Goal: Task Accomplishment & Management: Manage account settings

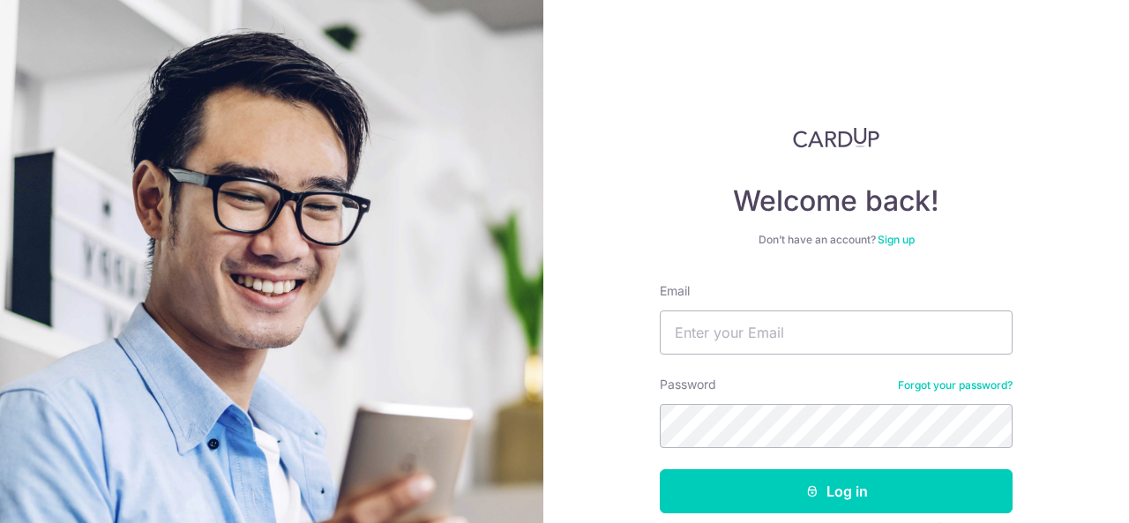
click at [725, 347] on input "Email" at bounding box center [836, 332] width 353 height 44
type input "[EMAIL_ADDRESS][DOMAIN_NAME]"
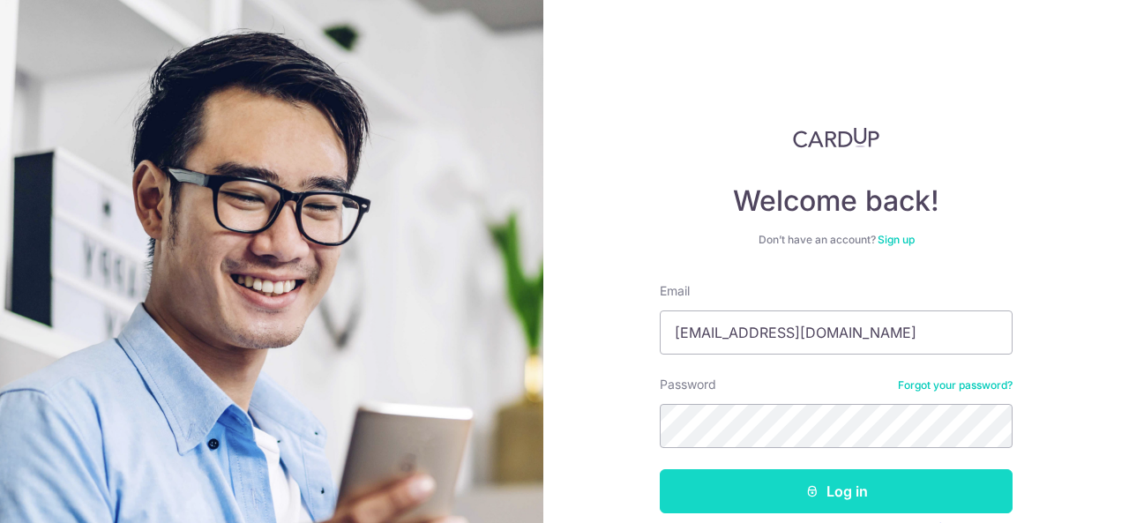
click at [750, 501] on button "Log in" at bounding box center [836, 491] width 353 height 44
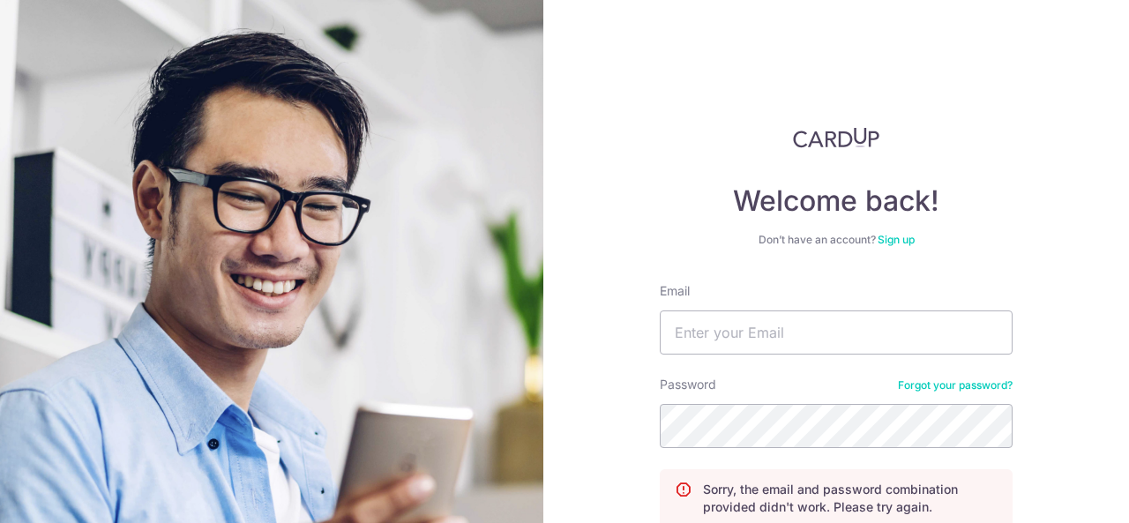
click at [757, 451] on form "Email Password Forgot your password? Sorry, the email and password combination …" at bounding box center [836, 472] width 353 height 381
click at [745, 320] on input "Email" at bounding box center [836, 332] width 353 height 44
type input "[EMAIL_ADDRESS][DOMAIN_NAME]"
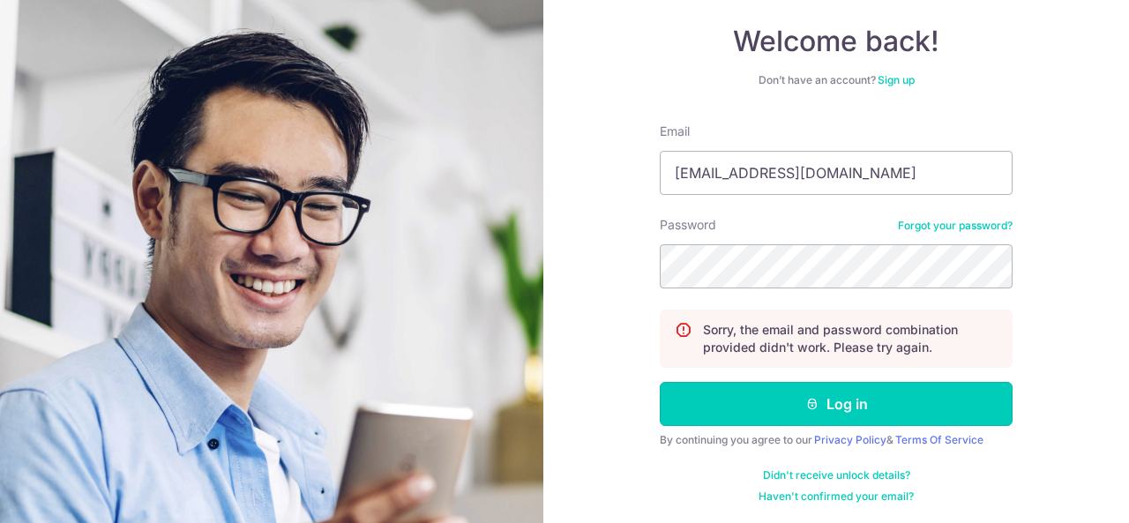
click at [725, 424] on button "Log in" at bounding box center [836, 404] width 353 height 44
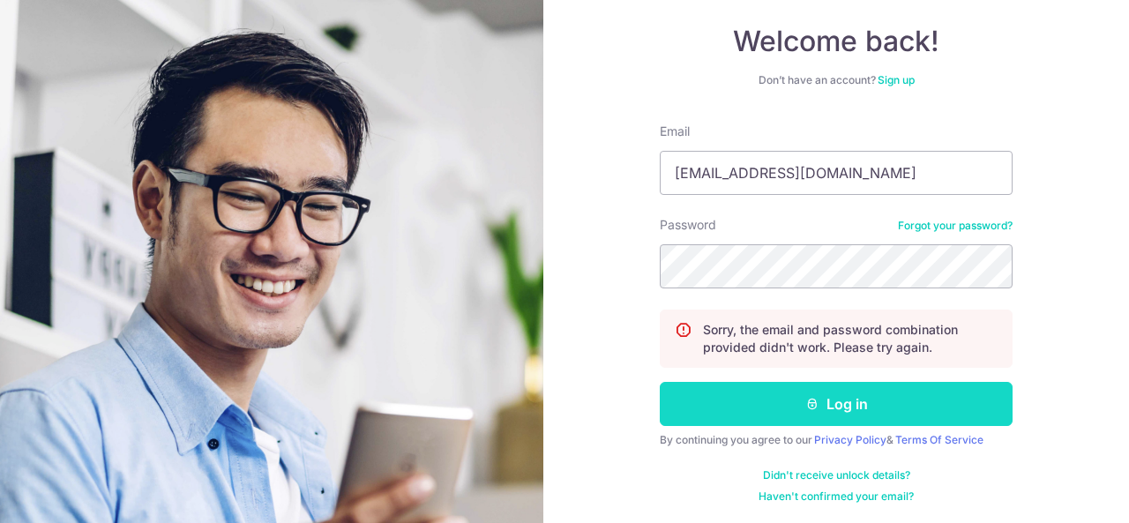
click at [725, 414] on button "Log in" at bounding box center [836, 404] width 353 height 44
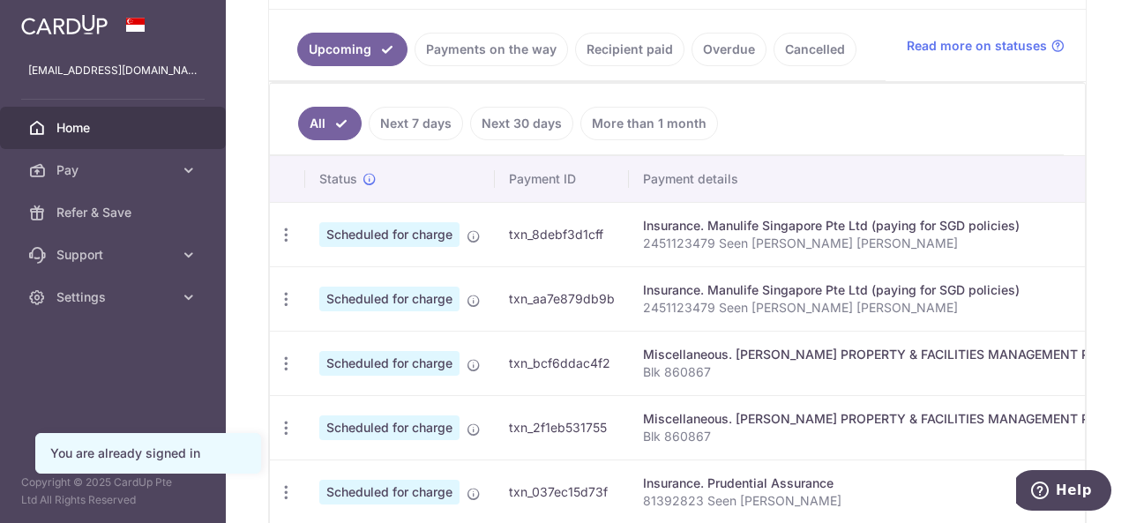
scroll to position [420, 0]
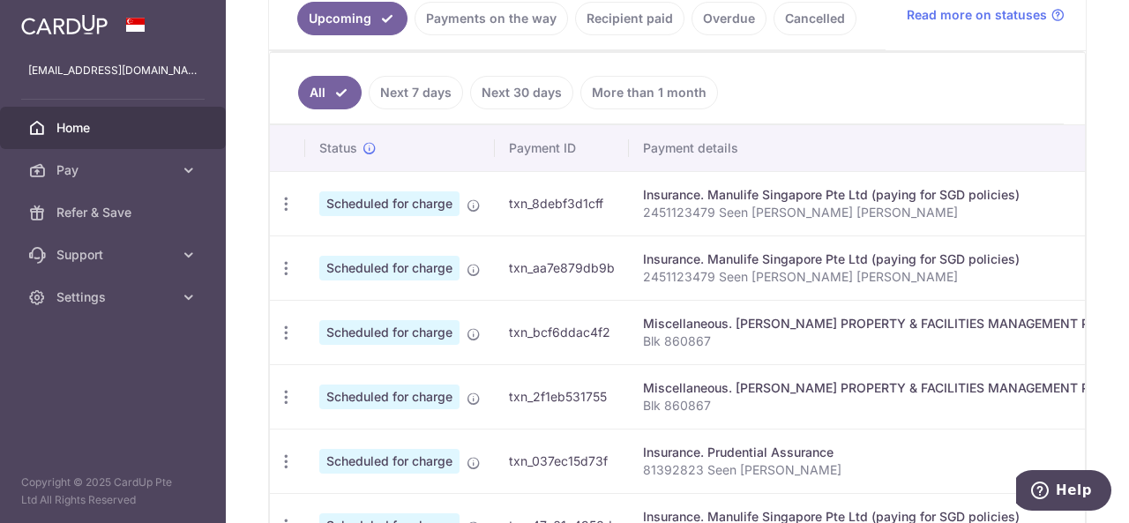
click at [875, 144] on th "Payment details" at bounding box center [887, 148] width 516 height 46
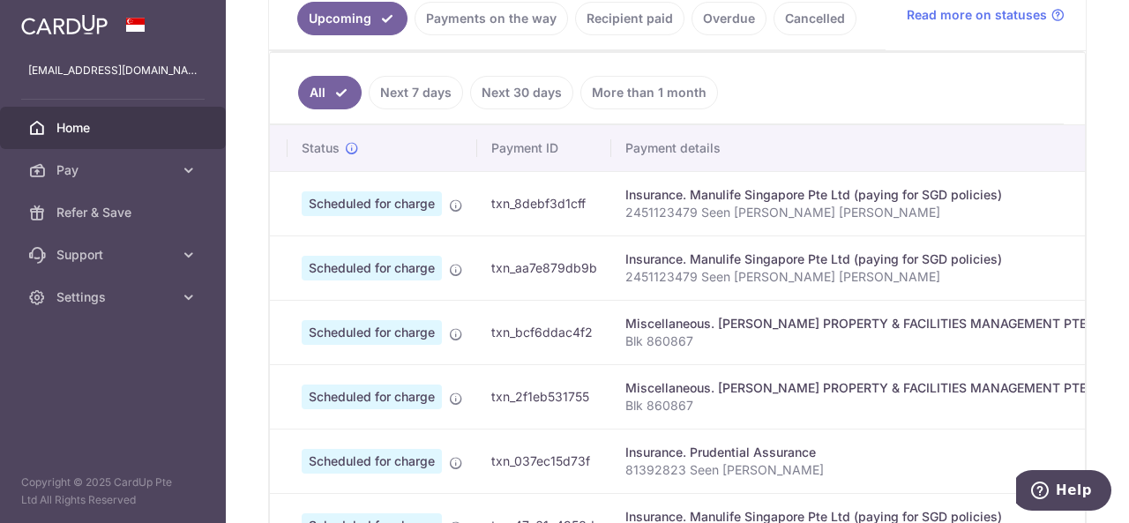
scroll to position [0, 0]
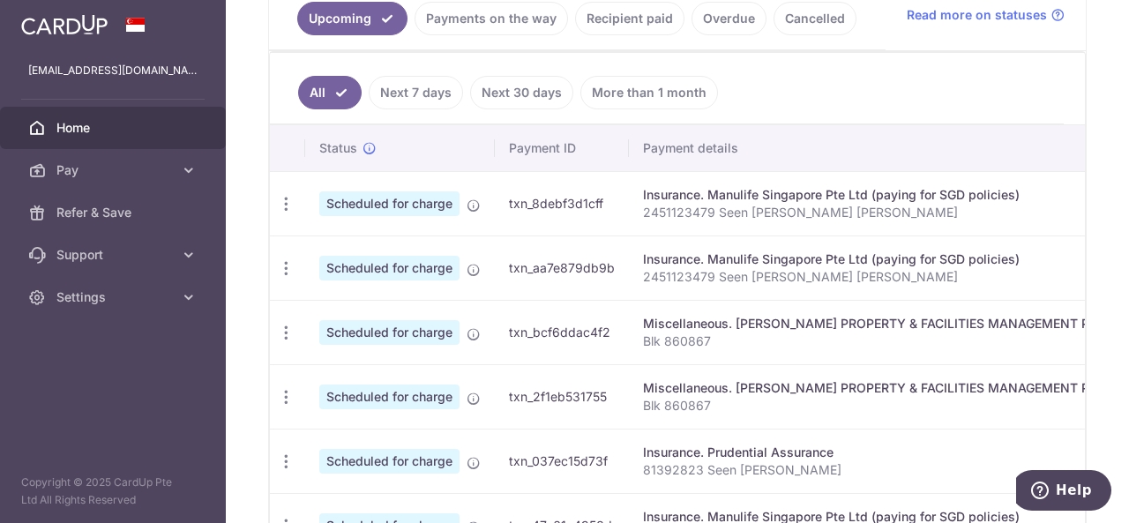
click at [865, 144] on th "Payment details" at bounding box center [887, 148] width 516 height 46
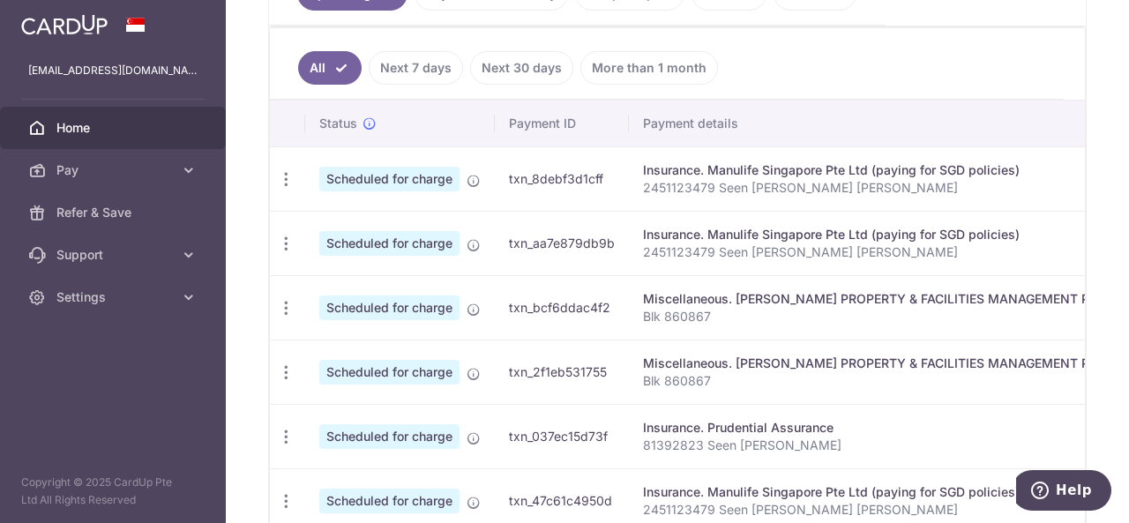
scroll to position [420, 0]
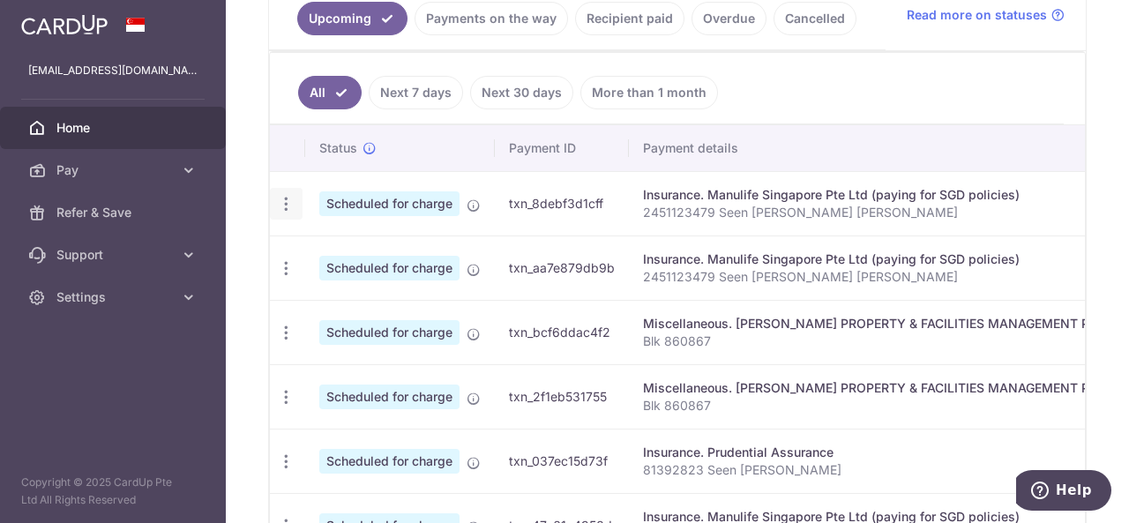
click at [283, 195] on icon "button" at bounding box center [286, 204] width 19 height 19
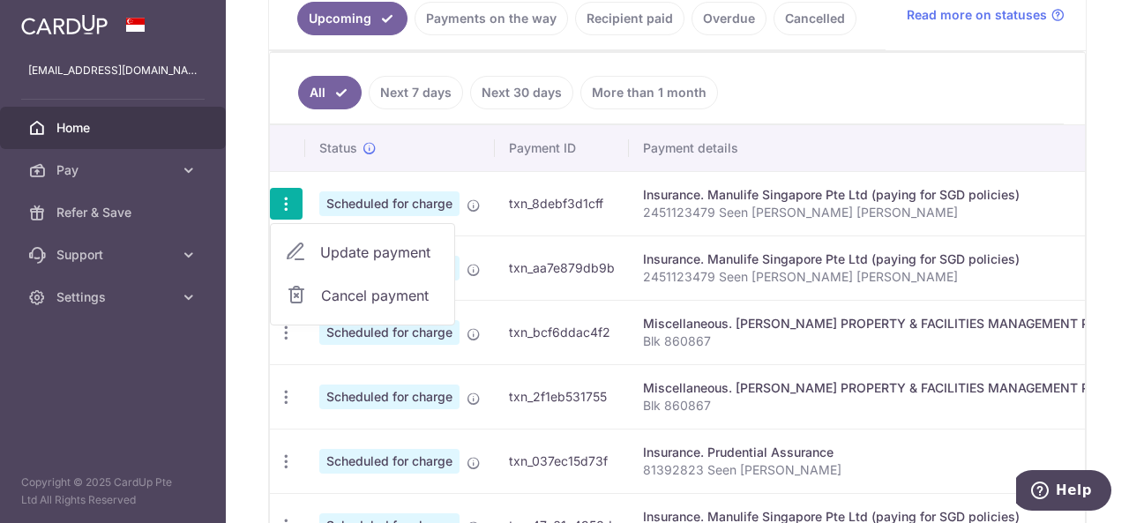
click at [354, 243] on span "Update payment" at bounding box center [380, 252] width 120 height 21
radio input "true"
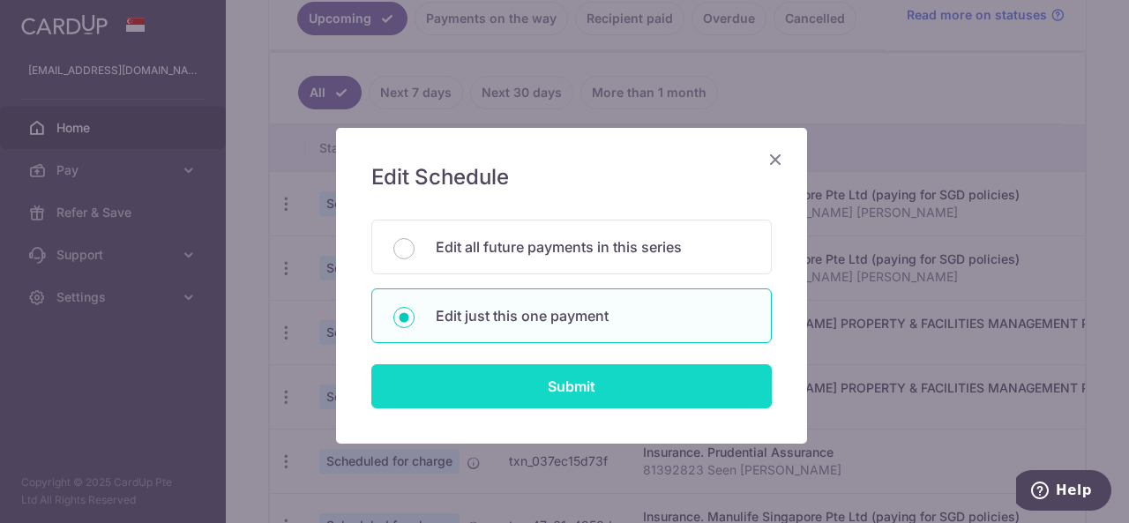
click at [616, 392] on input "Submit" at bounding box center [571, 386] width 400 height 44
radio input "true"
type input "1,360.00"
type input "30/09/2025"
type input "2451123479 Seen [PERSON_NAME] [PERSON_NAME]"
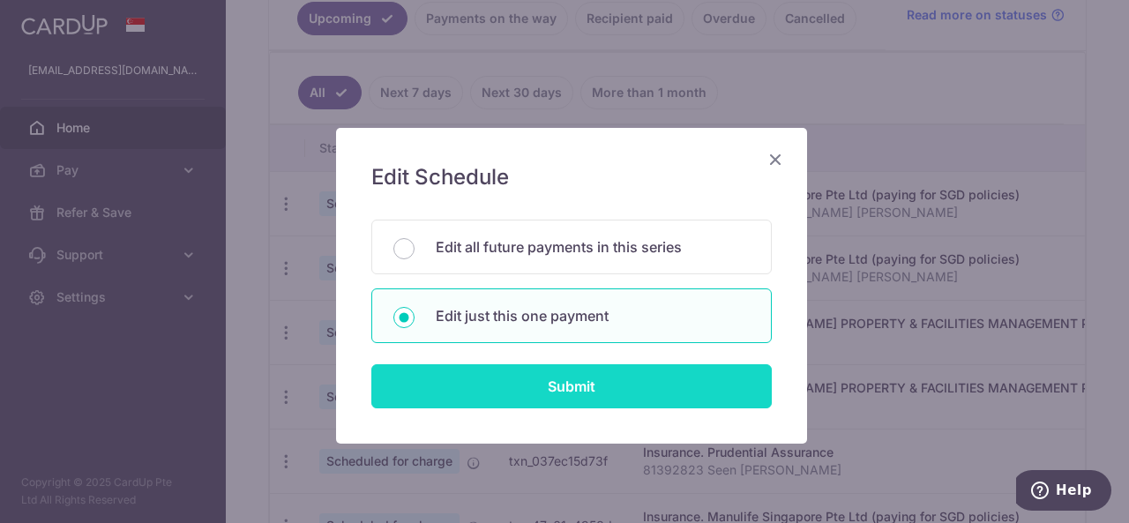
type input "REC185"
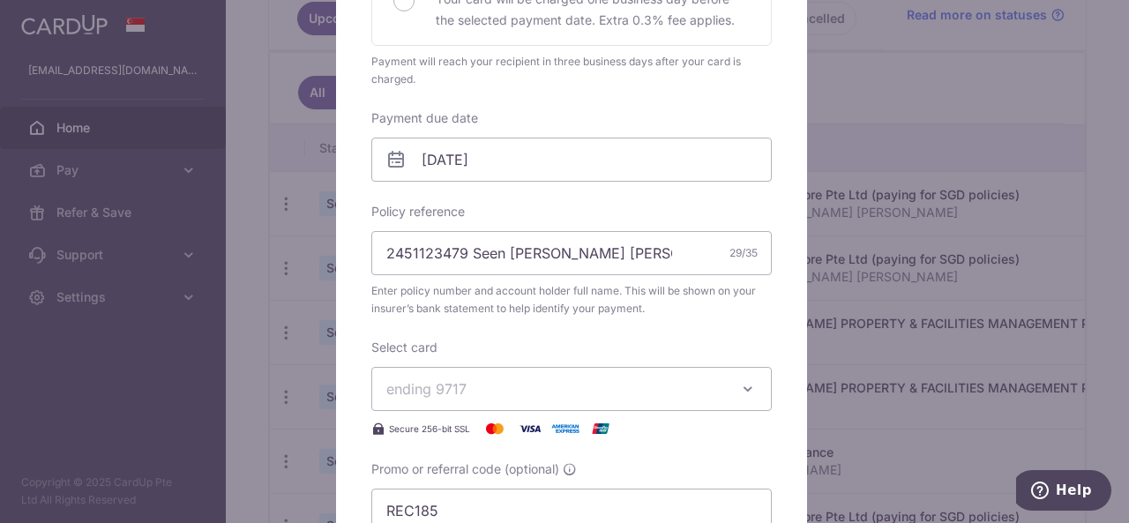
scroll to position [316, 0]
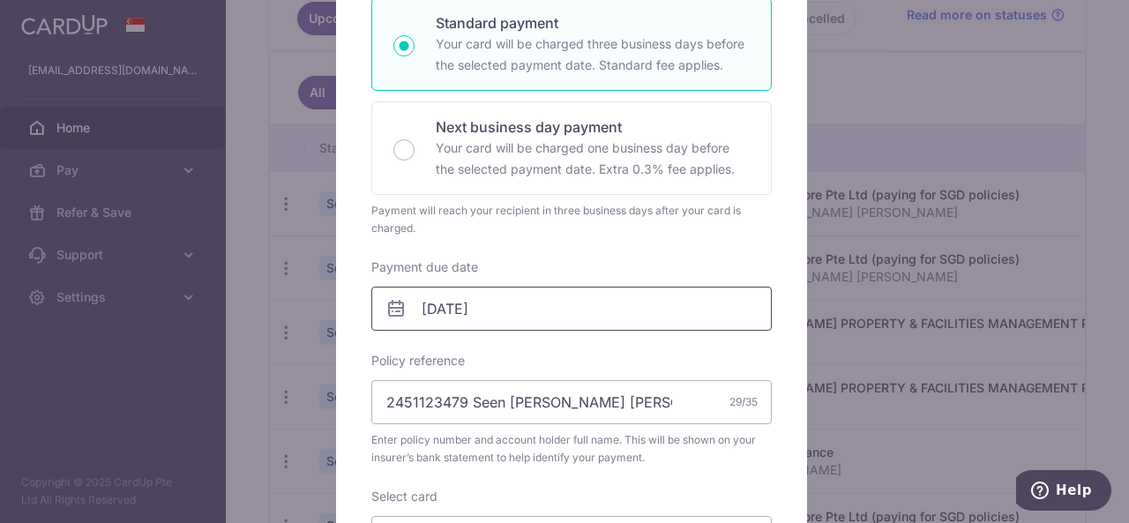
click at [517, 301] on input "30/09/2025" at bounding box center [571, 309] width 400 height 44
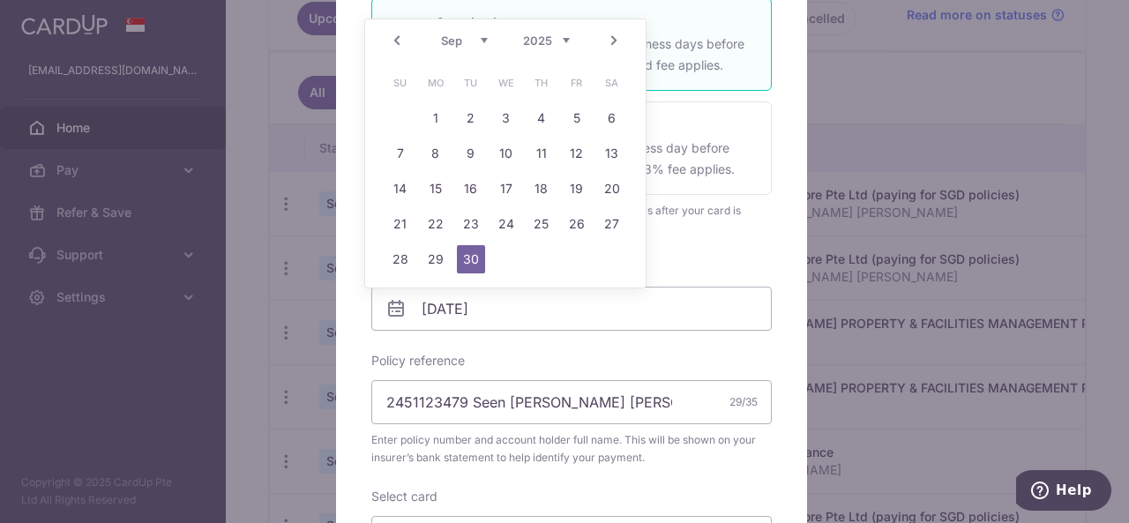
click at [385, 27] on div "Prev Next Aug Sep Oct Nov Dec 2025 2026 2027 2028 2029 2030 2031 2032 2033 2034…" at bounding box center [505, 40] width 280 height 42
click at [390, 41] on link "Prev" at bounding box center [396, 40] width 21 height 21
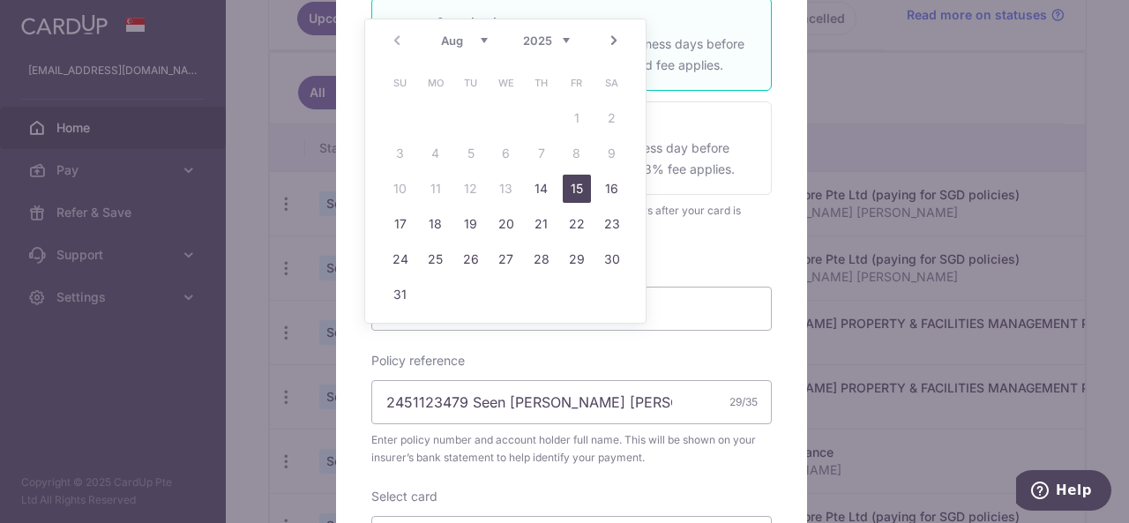
click at [575, 189] on link "15" at bounding box center [577, 189] width 28 height 28
type input "[DATE]"
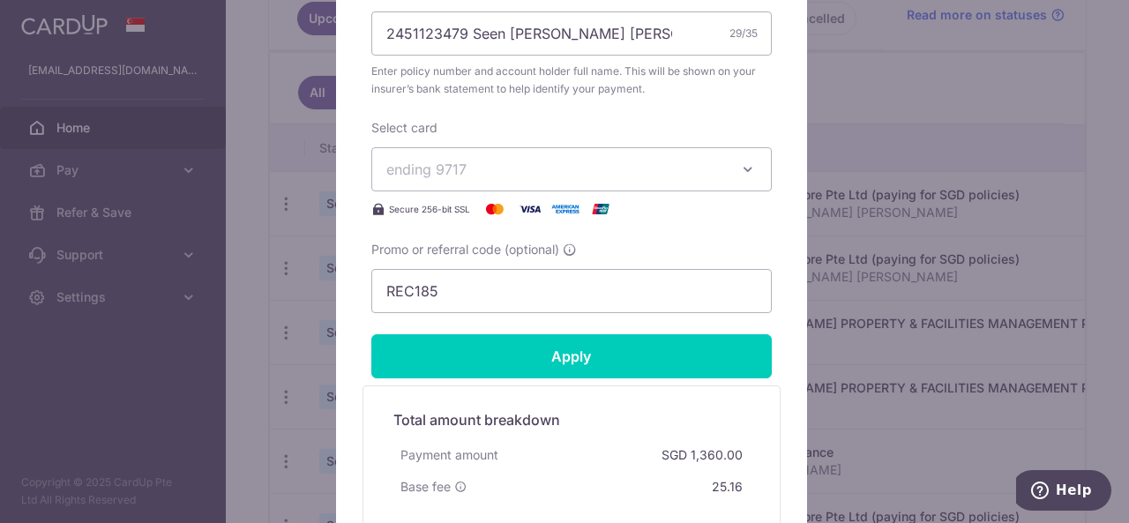
scroll to position [660, 0]
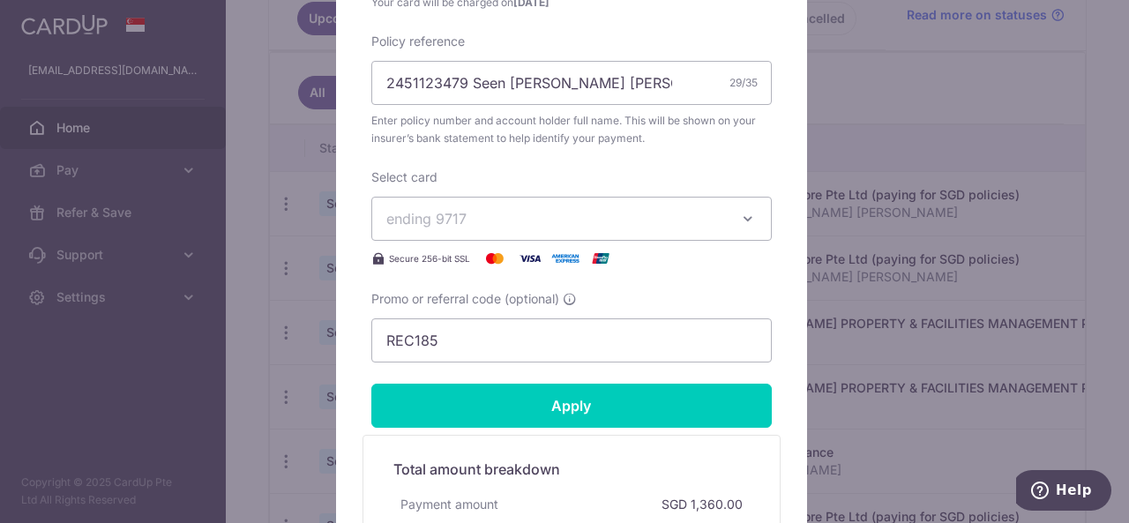
click at [702, 204] on button "ending 9717" at bounding box center [571, 219] width 400 height 44
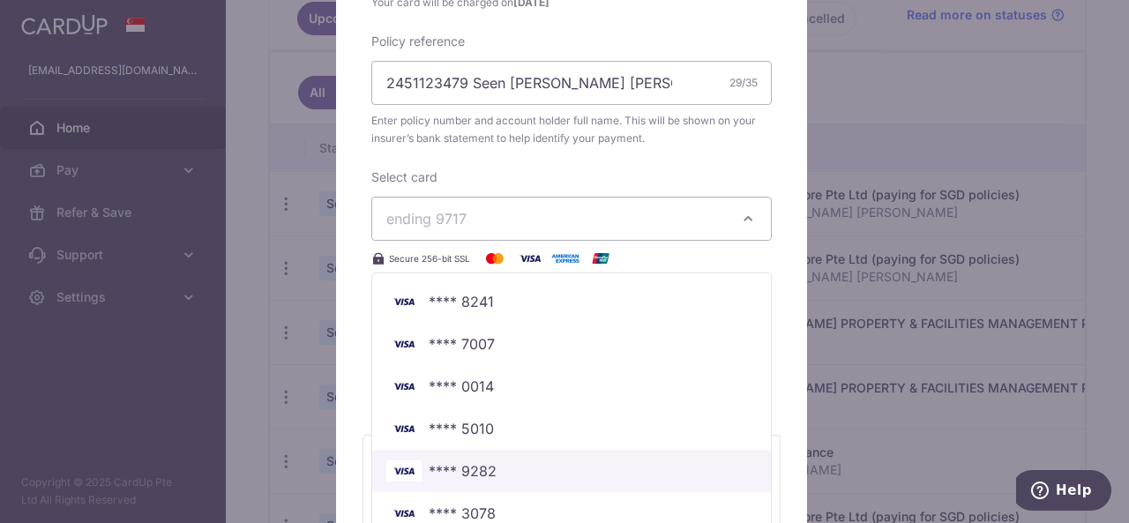
click at [468, 461] on span "**** 9282" at bounding box center [463, 470] width 68 height 21
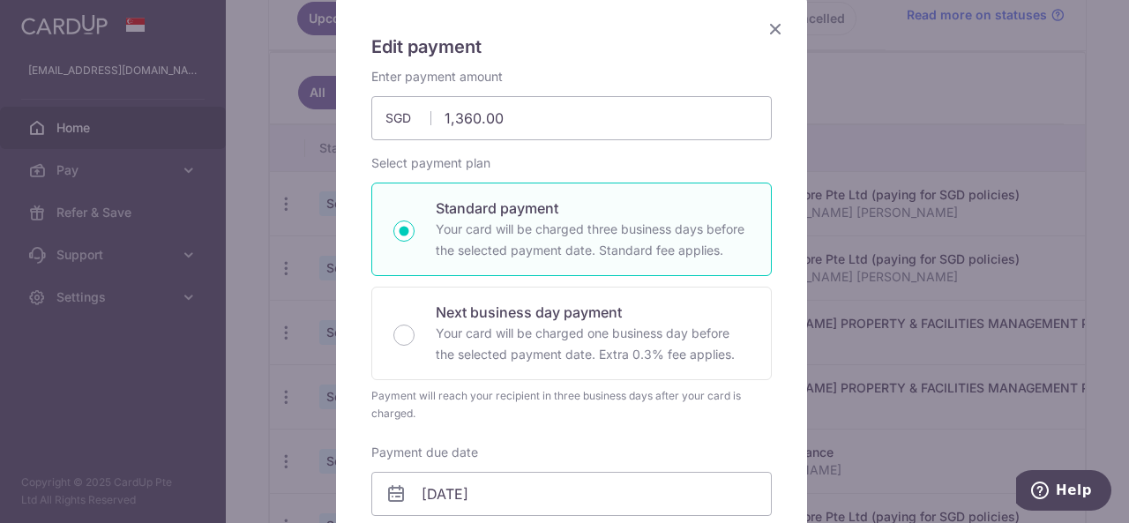
scroll to position [116, 0]
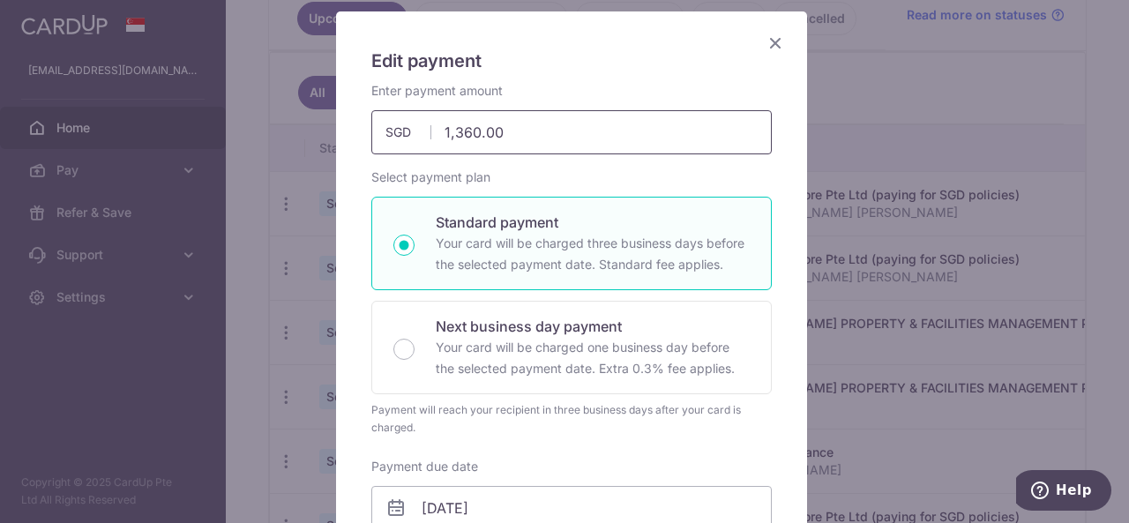
click at [588, 138] on input "1,360.00" at bounding box center [571, 132] width 400 height 44
type input "490.92"
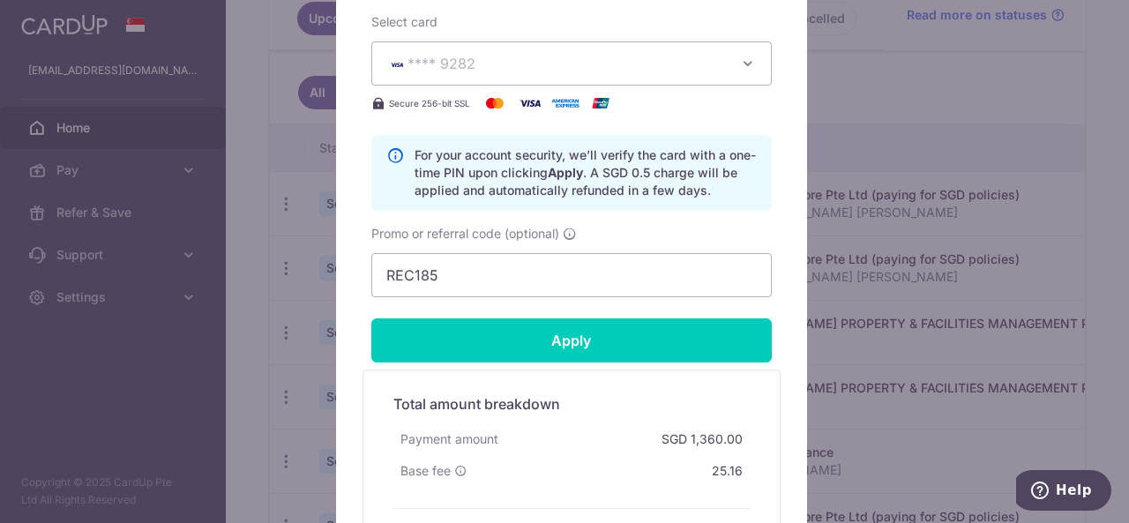
scroll to position [820, 0]
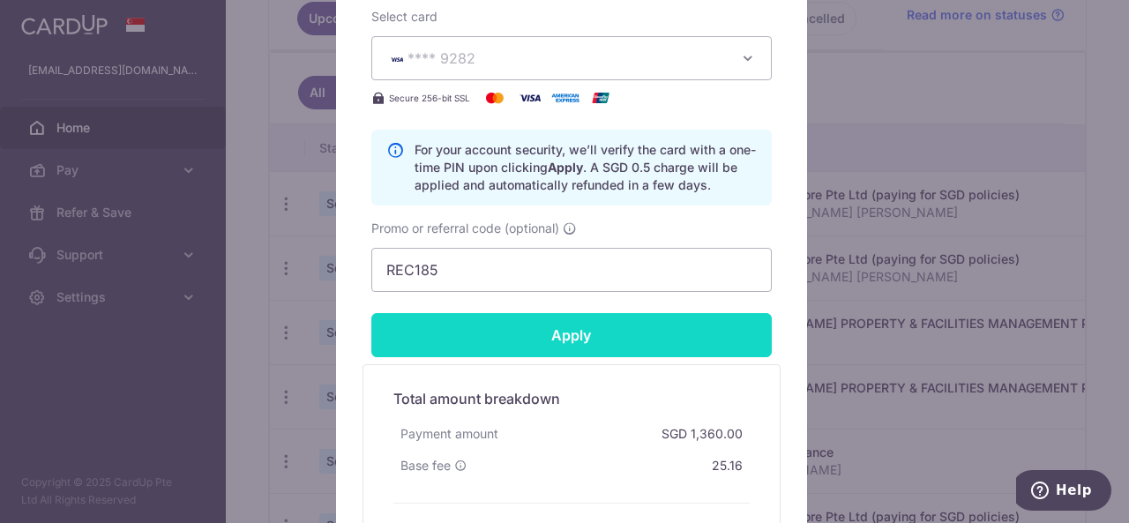
click at [597, 350] on input "Apply" at bounding box center [571, 335] width 400 height 44
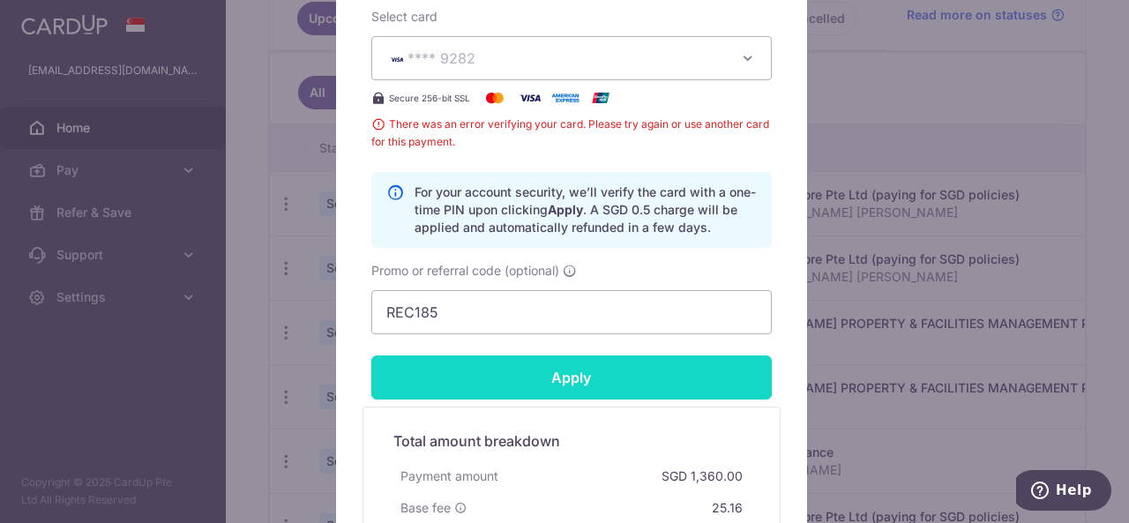
click at [595, 375] on input "Apply" at bounding box center [571, 377] width 400 height 44
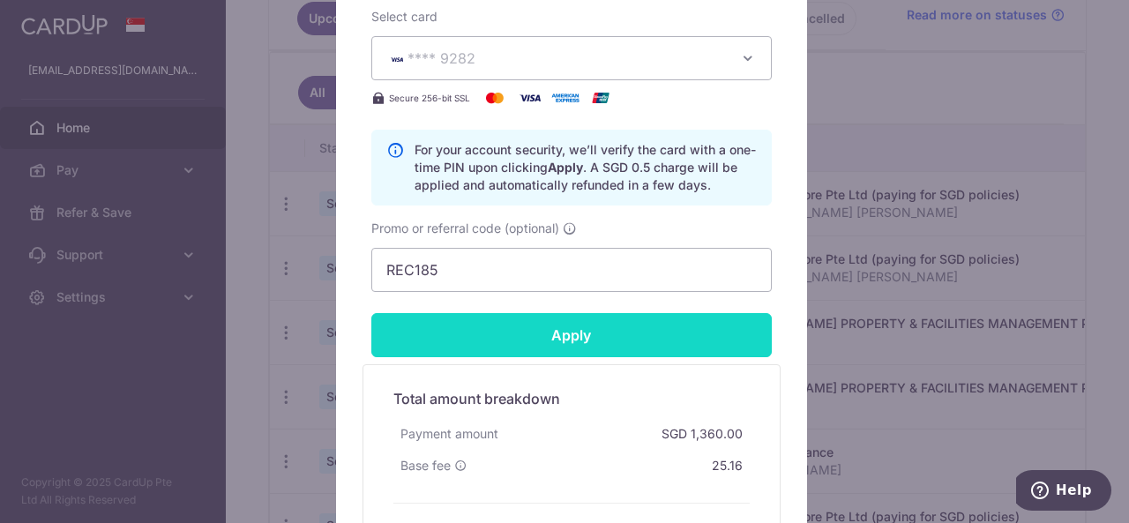
type input "Successfully Applied"
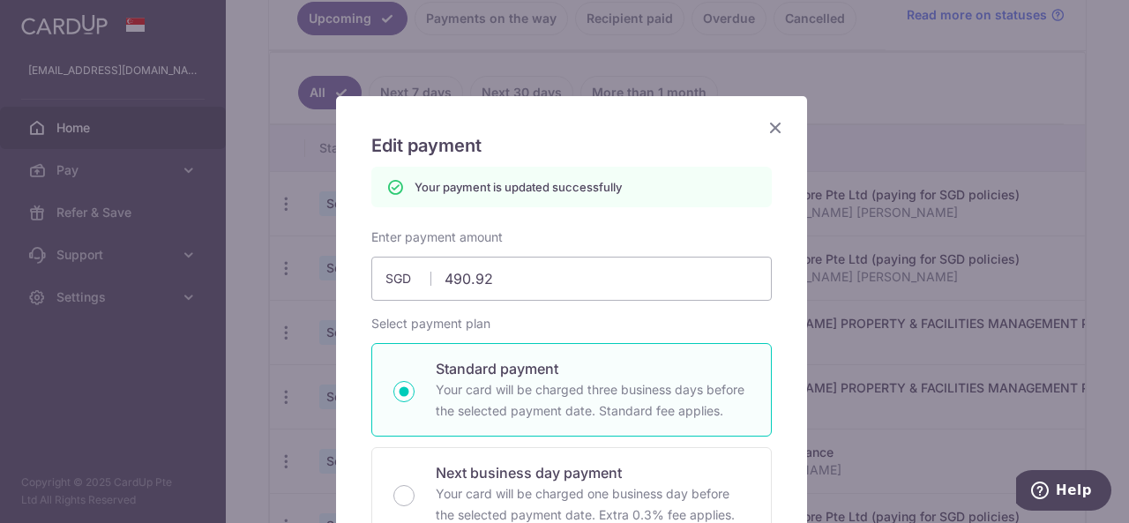
scroll to position [0, 0]
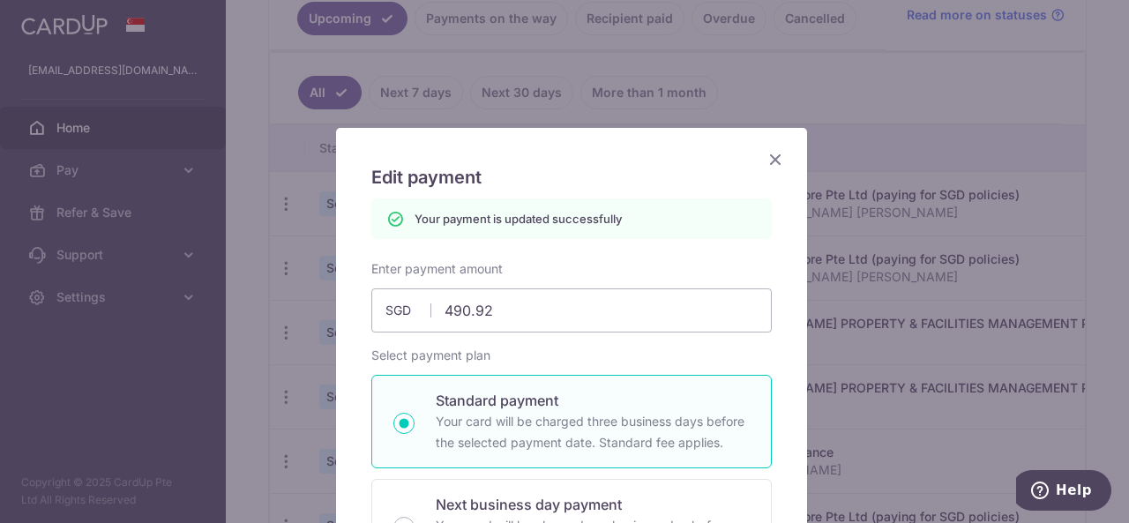
click at [771, 161] on icon "Close" at bounding box center [774, 159] width 21 height 22
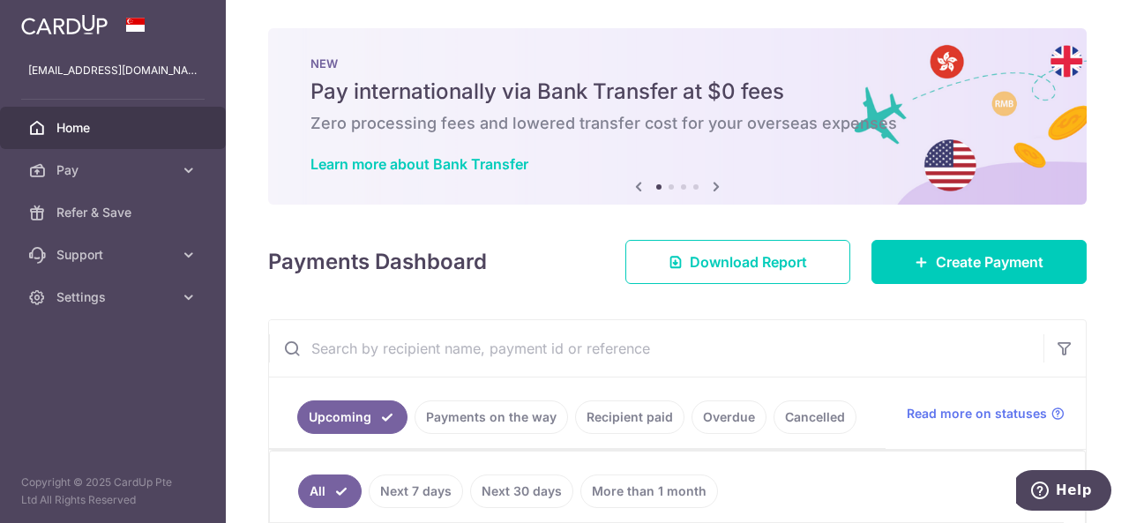
click at [488, 253] on div "Payments Dashboard Download Report Create Payment" at bounding box center [677, 258] width 818 height 51
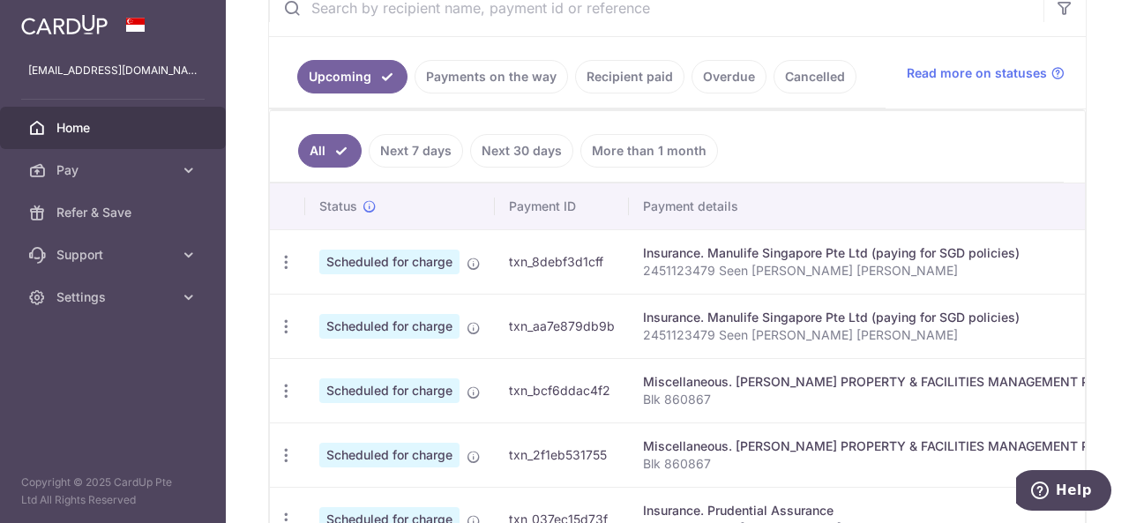
scroll to position [529, 0]
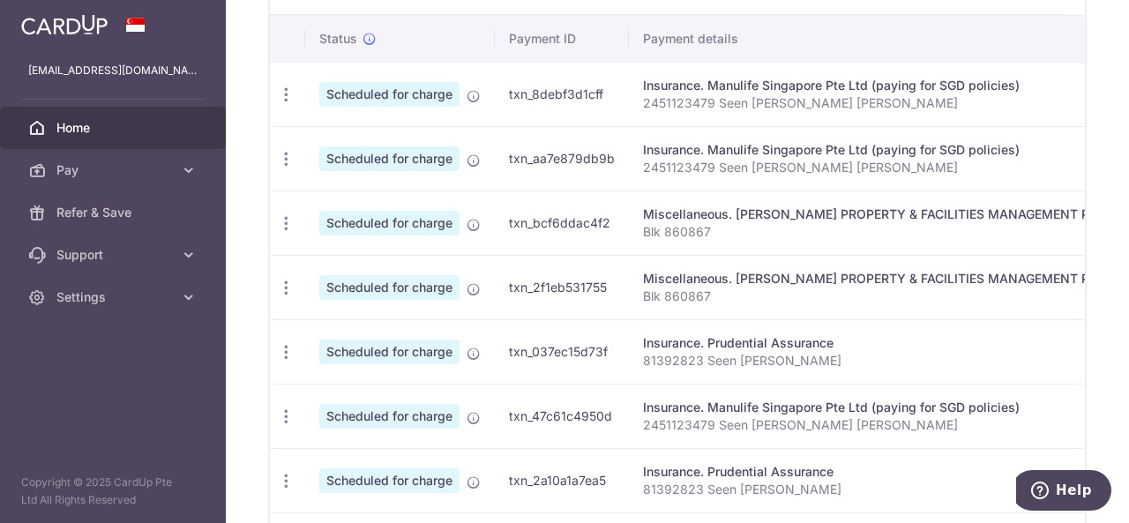
click at [665, 94] on p "2451123479 Seen [PERSON_NAME] [PERSON_NAME]" at bounding box center [887, 103] width 488 height 18
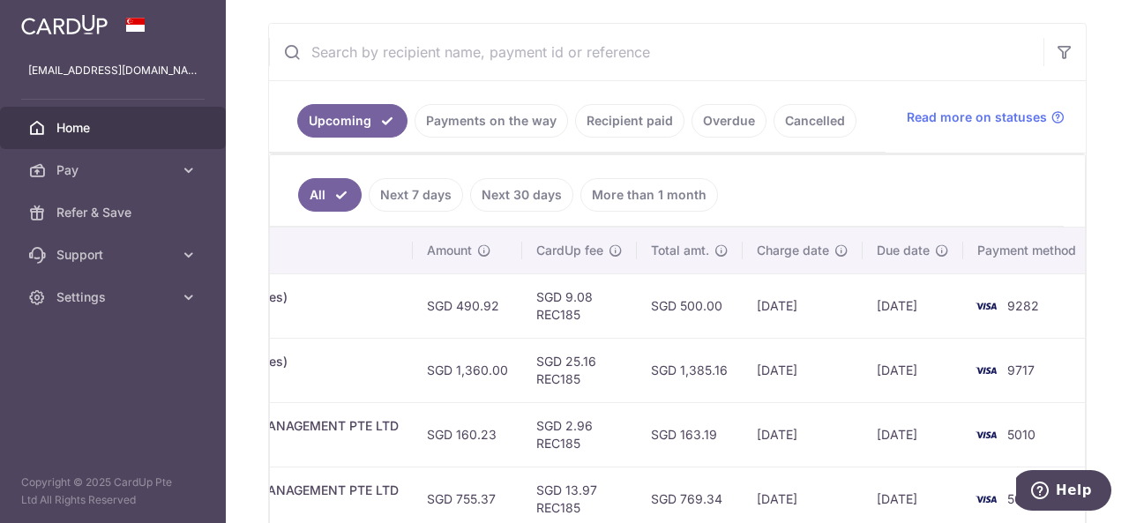
scroll to position [0, 734]
click at [655, 396] on td "SGD 1,385.16" at bounding box center [688, 370] width 106 height 64
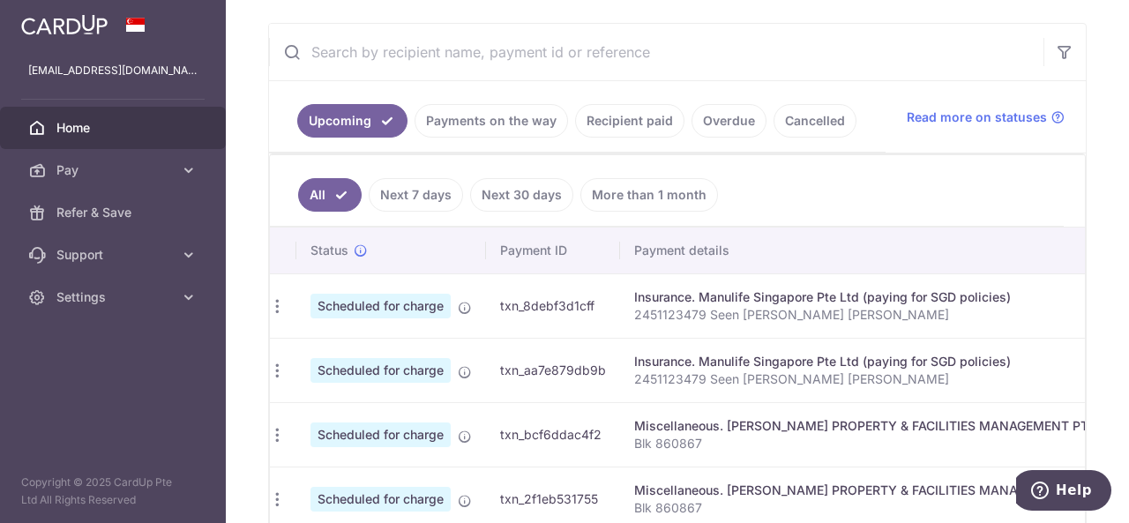
scroll to position [0, 0]
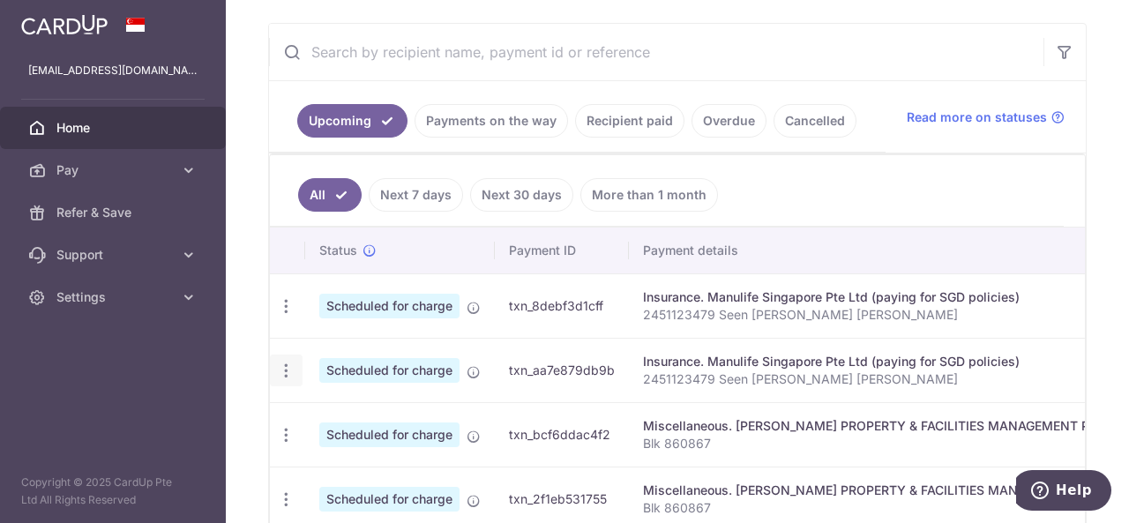
click at [295, 363] on div "Update payment Cancel payment" at bounding box center [286, 370] width 33 height 33
click at [277, 316] on icon "button" at bounding box center [286, 306] width 19 height 19
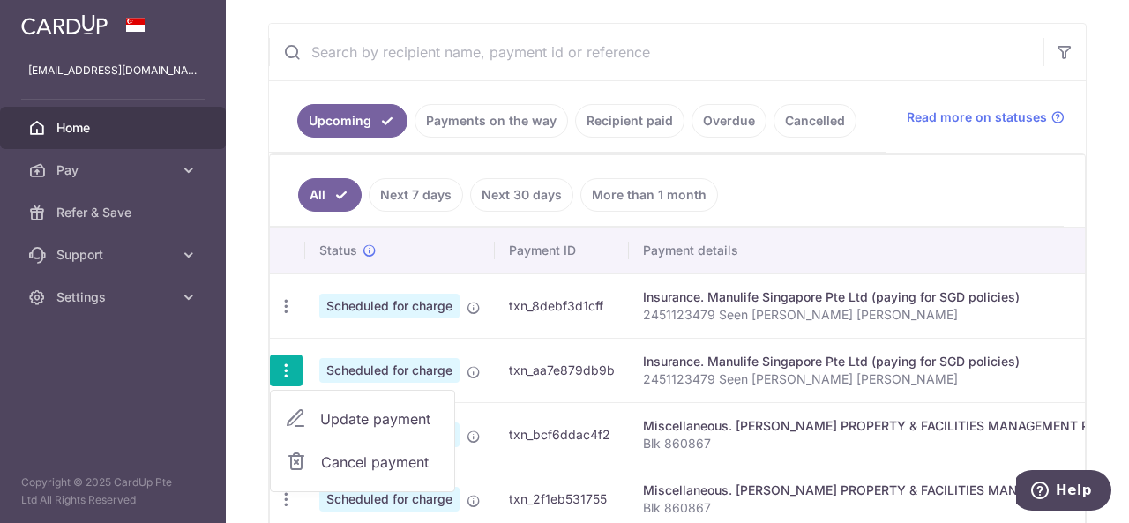
click at [377, 412] on span "Update payment" at bounding box center [380, 418] width 120 height 21
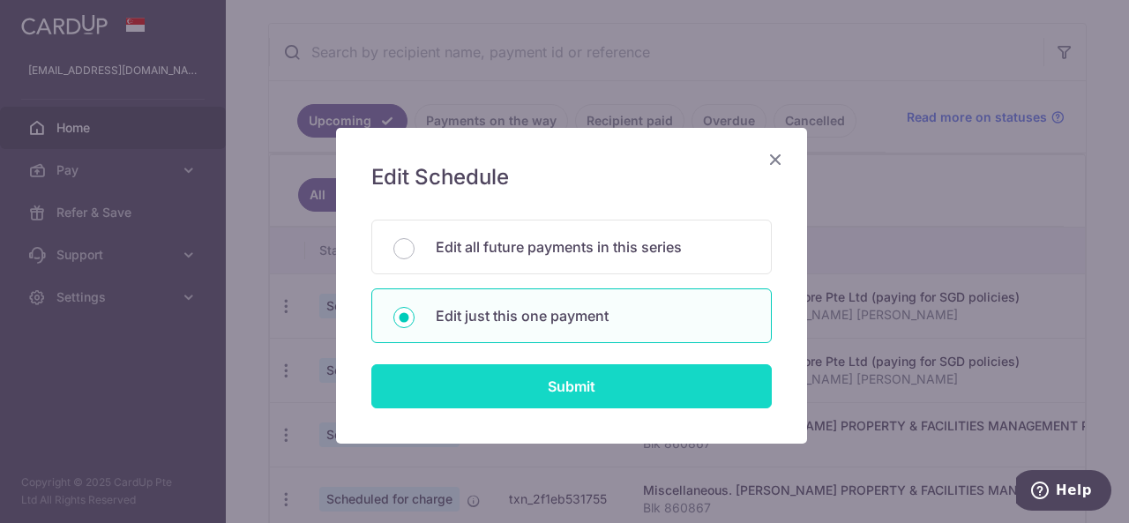
click at [485, 399] on input "Submit" at bounding box center [571, 386] width 400 height 44
radio input "true"
type input "1,360.00"
type input "30/10/2025"
type input "2451123479 Seen [PERSON_NAME] [PERSON_NAME]"
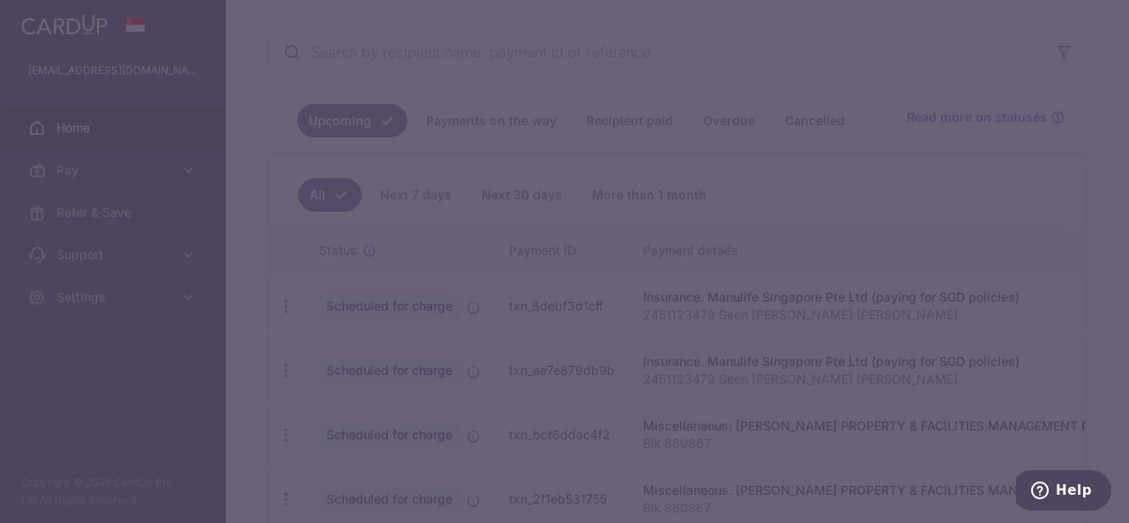
type input "REC185"
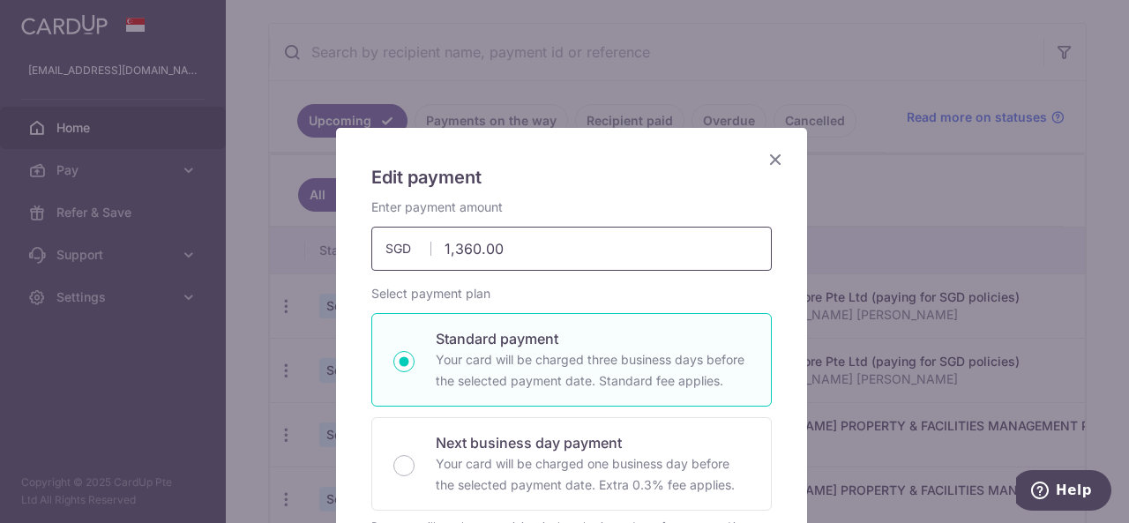
click at [504, 257] on input "1,360.00" at bounding box center [571, 249] width 400 height 44
type input "785.93"
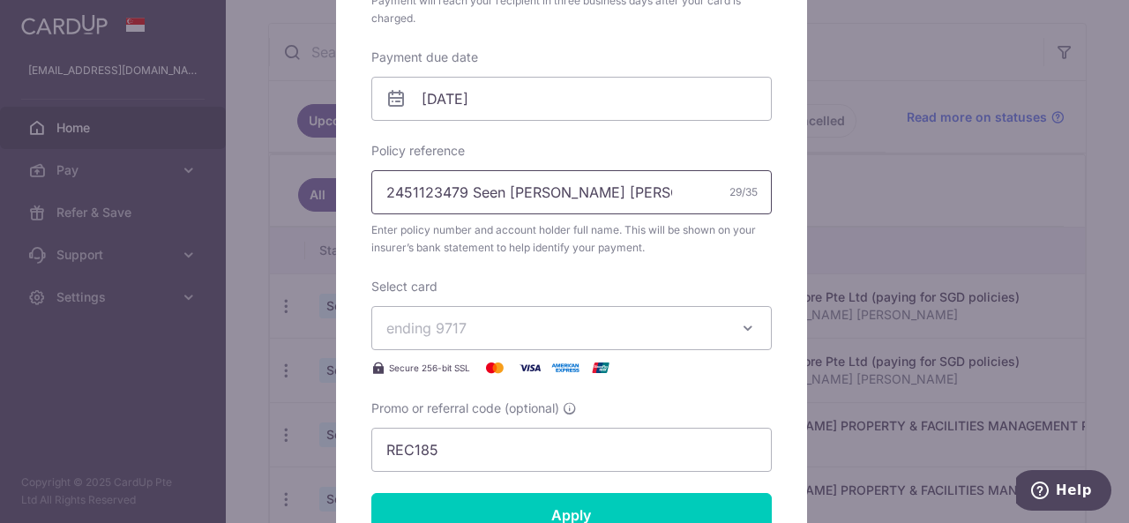
scroll to position [545, 0]
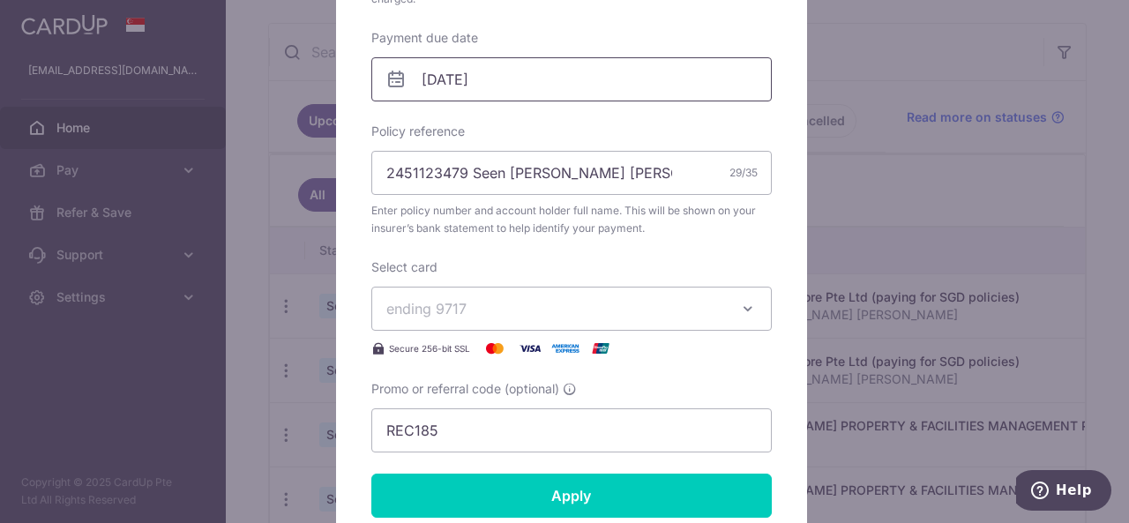
click at [500, 79] on input "30/10/2025" at bounding box center [571, 79] width 400 height 44
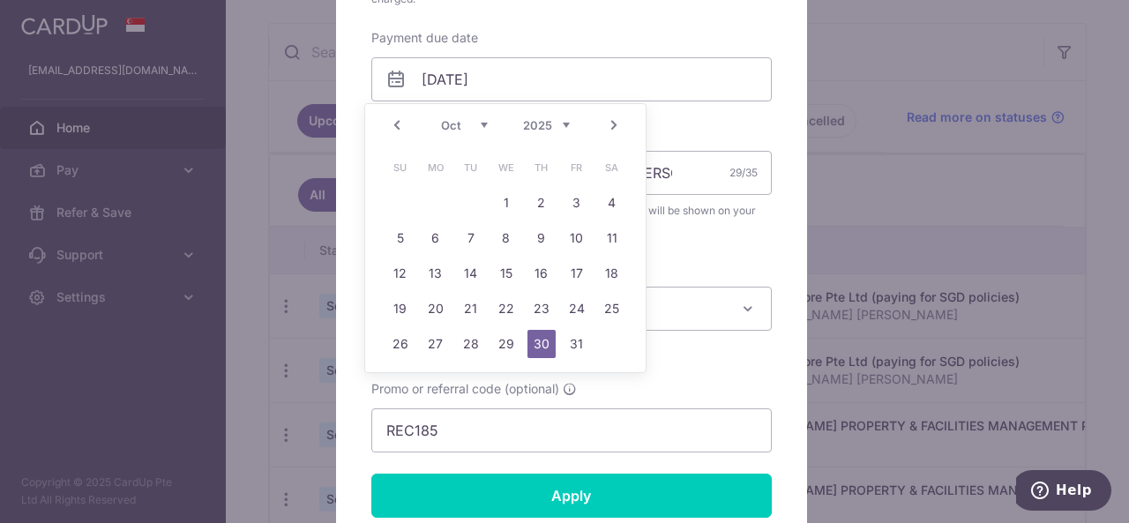
click at [402, 121] on link "Prev" at bounding box center [396, 125] width 21 height 21
click at [391, 127] on link "Prev" at bounding box center [396, 125] width 21 height 21
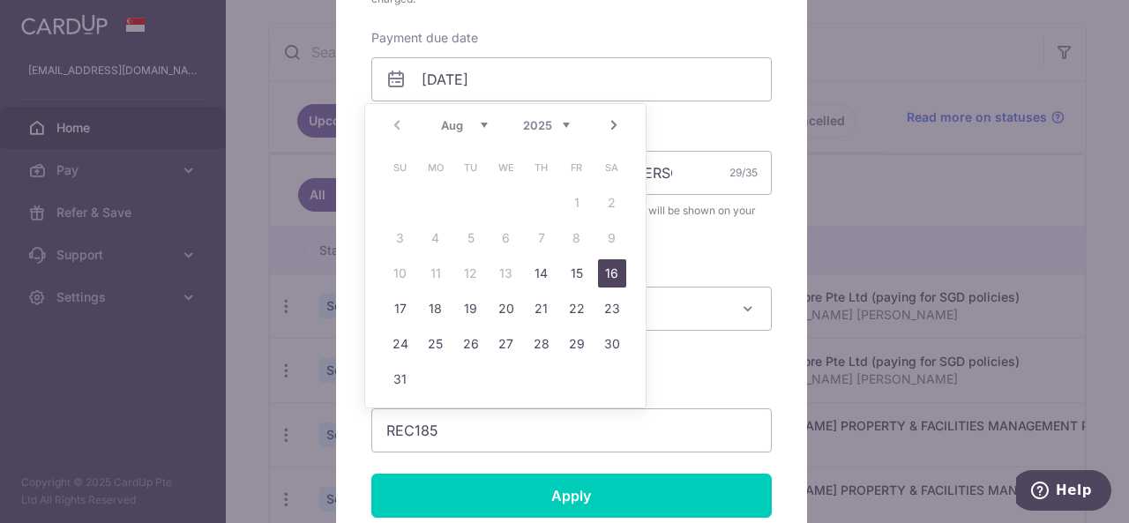
click at [619, 276] on link "16" at bounding box center [612, 273] width 28 height 28
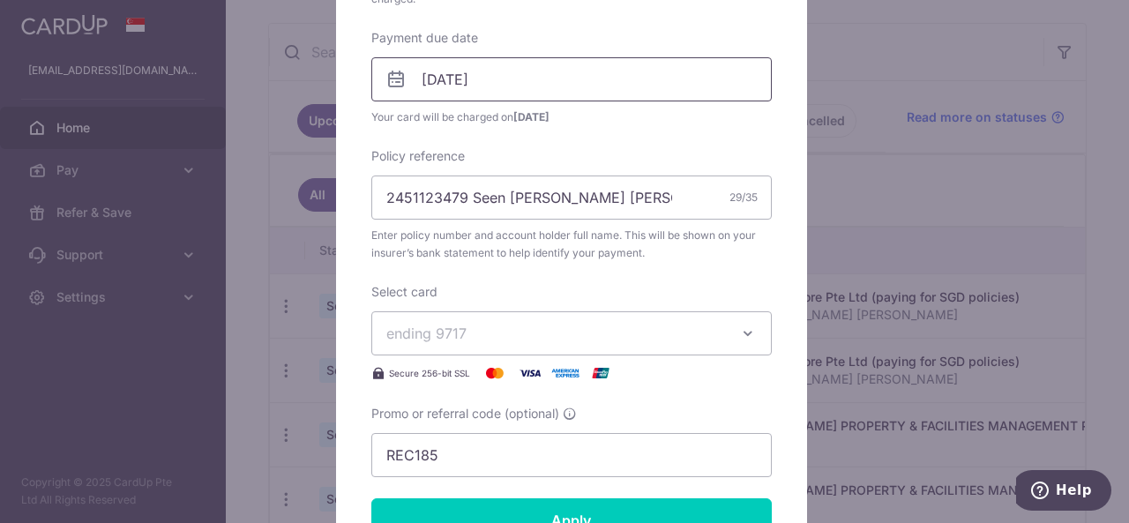
click at [613, 79] on input "16/08/2025" at bounding box center [571, 79] width 400 height 44
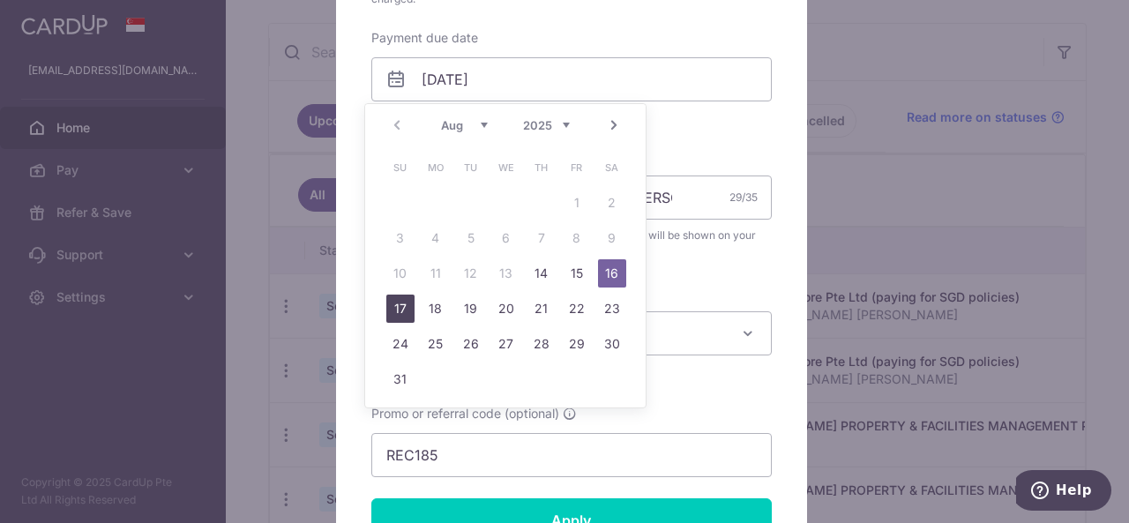
click at [392, 311] on link "17" at bounding box center [400, 308] width 28 height 28
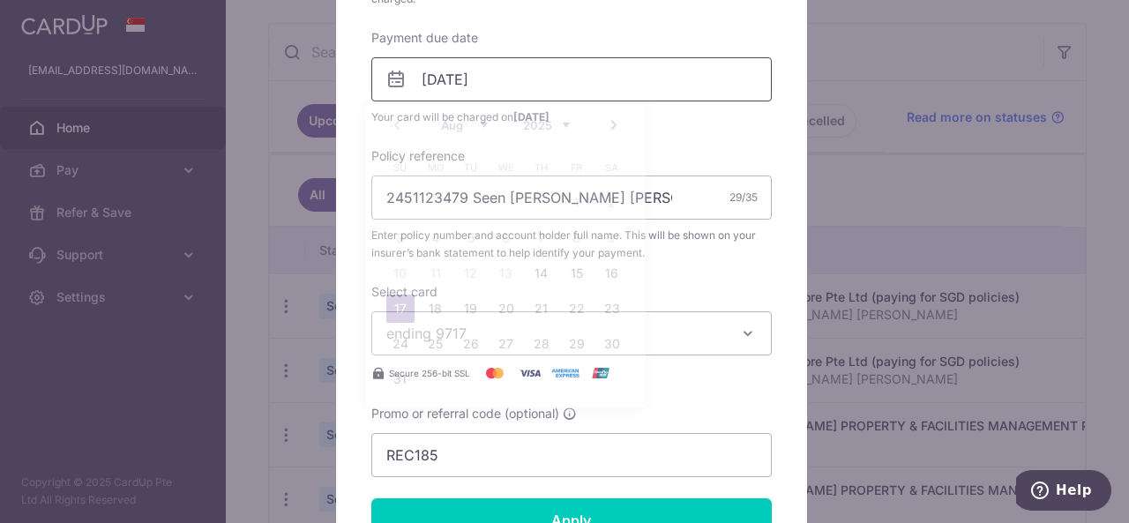
click at [550, 72] on input "17/08/2025" at bounding box center [571, 79] width 400 height 44
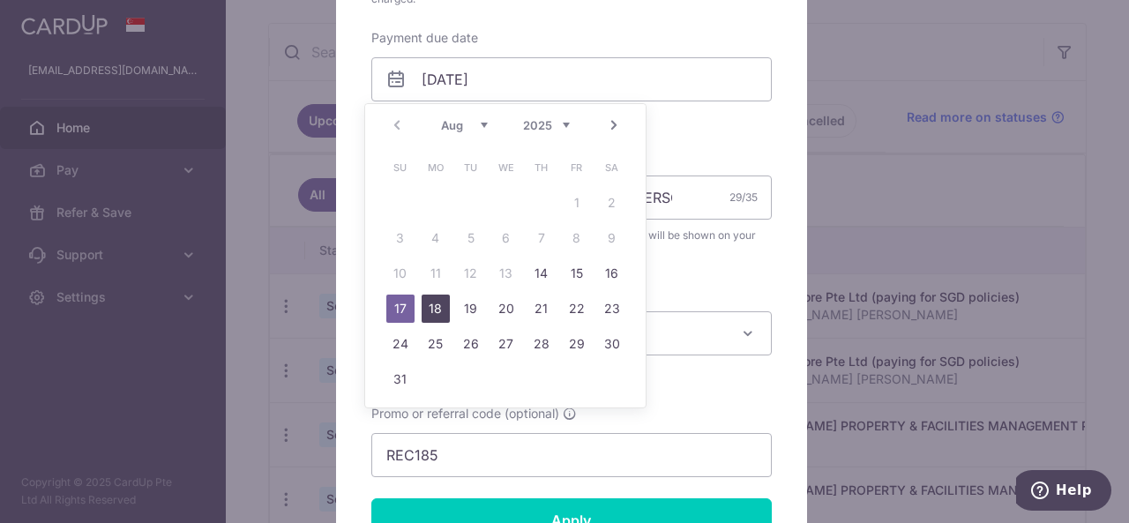
click at [442, 311] on link "18" at bounding box center [435, 308] width 28 height 28
type input "[DATE]"
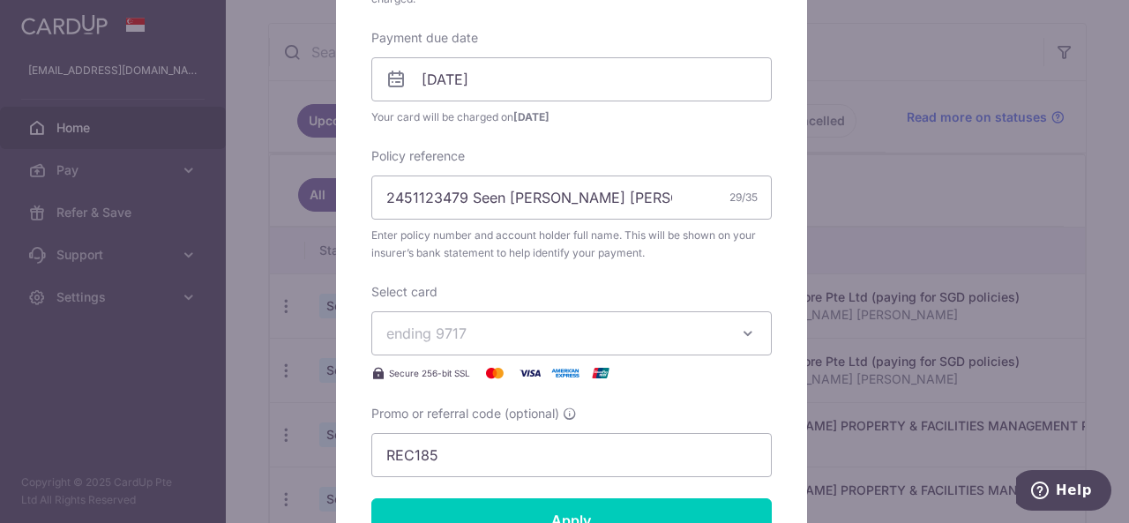
click at [688, 327] on span "ending 9717" at bounding box center [555, 333] width 339 height 21
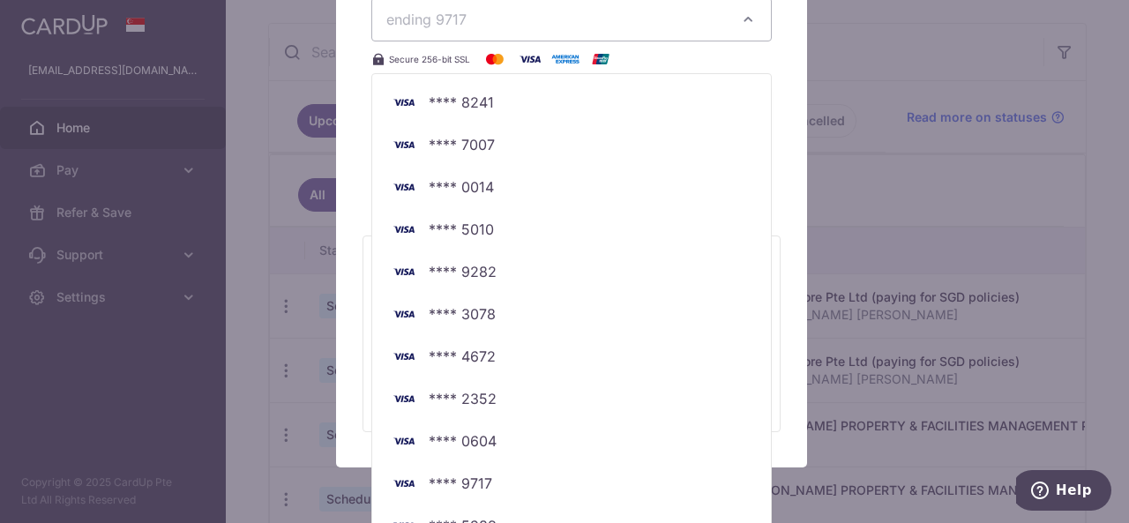
scroll to position [866, 0]
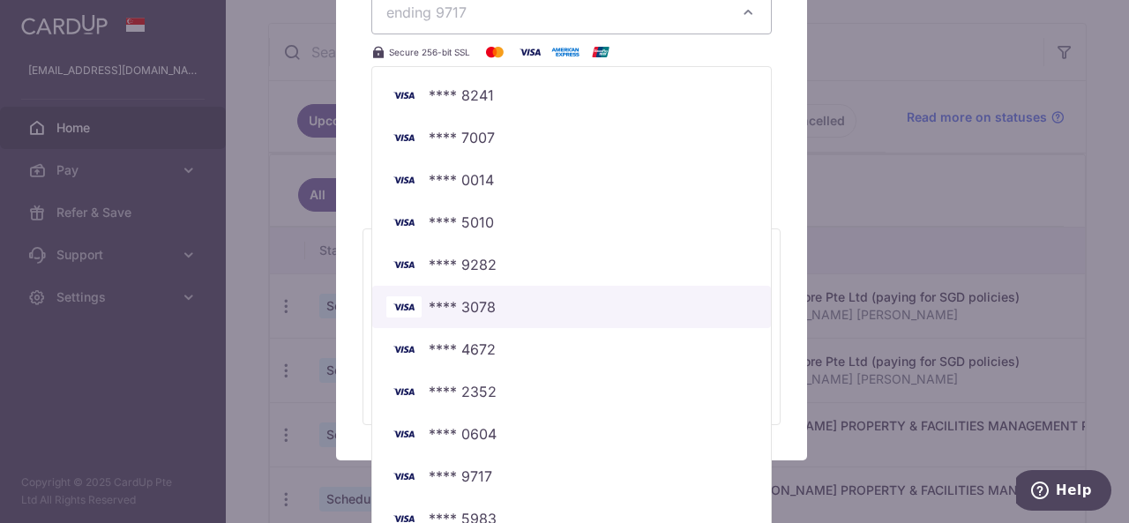
click at [529, 308] on span "**** 3078" at bounding box center [571, 306] width 370 height 21
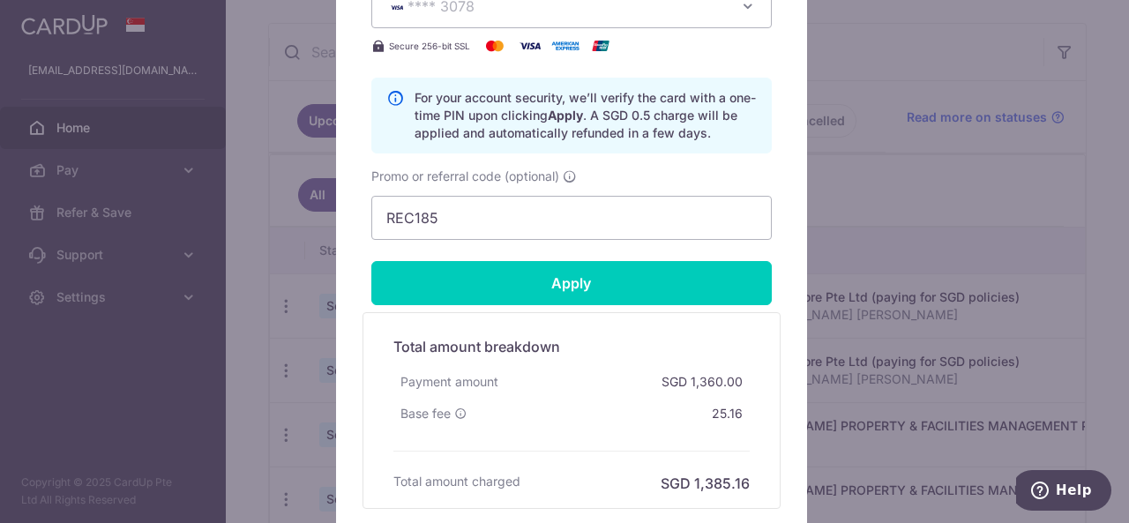
scroll to position [879, 0]
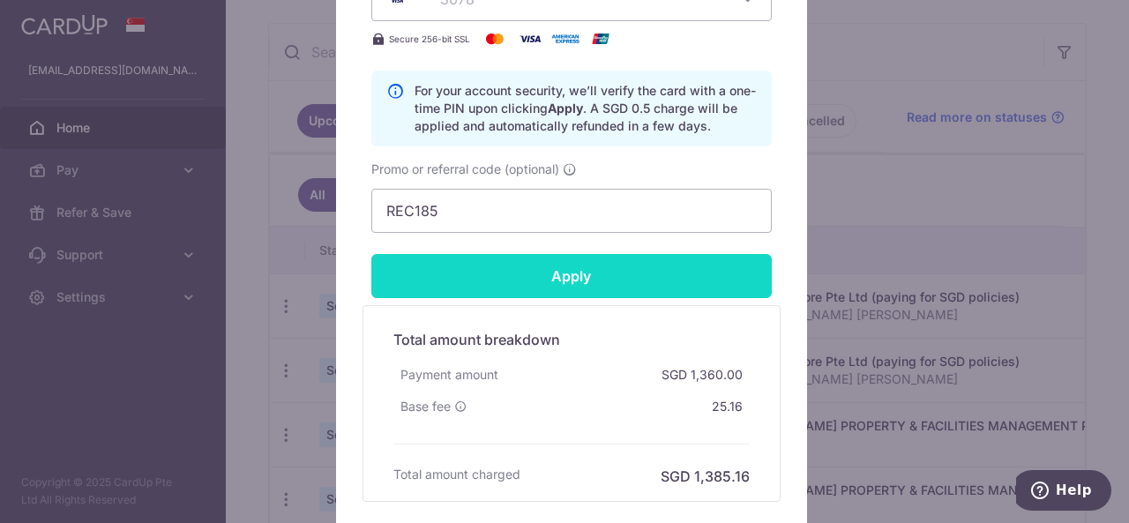
click at [508, 274] on input "Apply" at bounding box center [571, 276] width 400 height 44
type input "Successfully Applied"
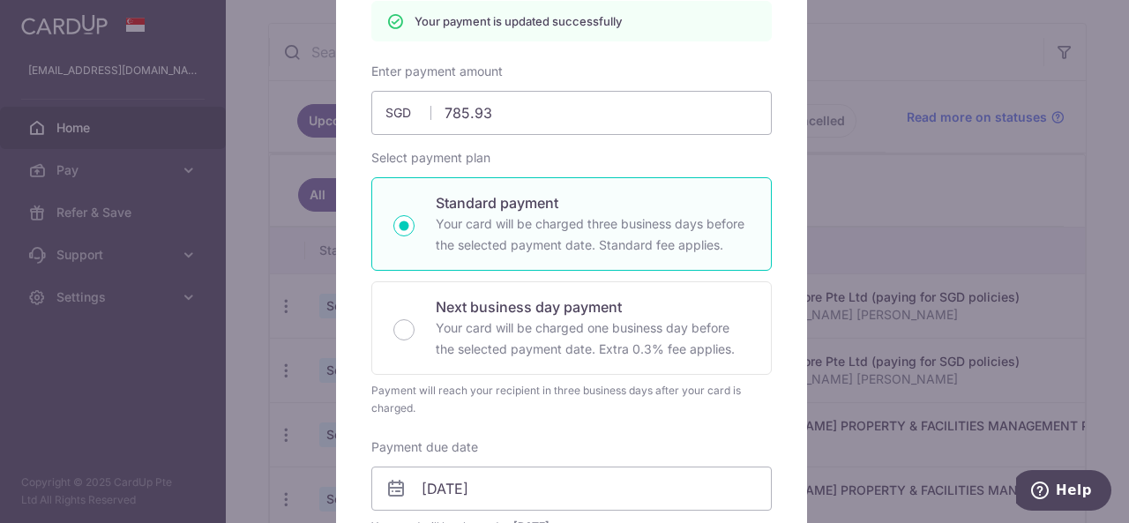
scroll to position [199, 0]
click at [508, 94] on input "785.93" at bounding box center [571, 111] width 400 height 44
type input "785.4"
type input "Apply"
type input "785.47"
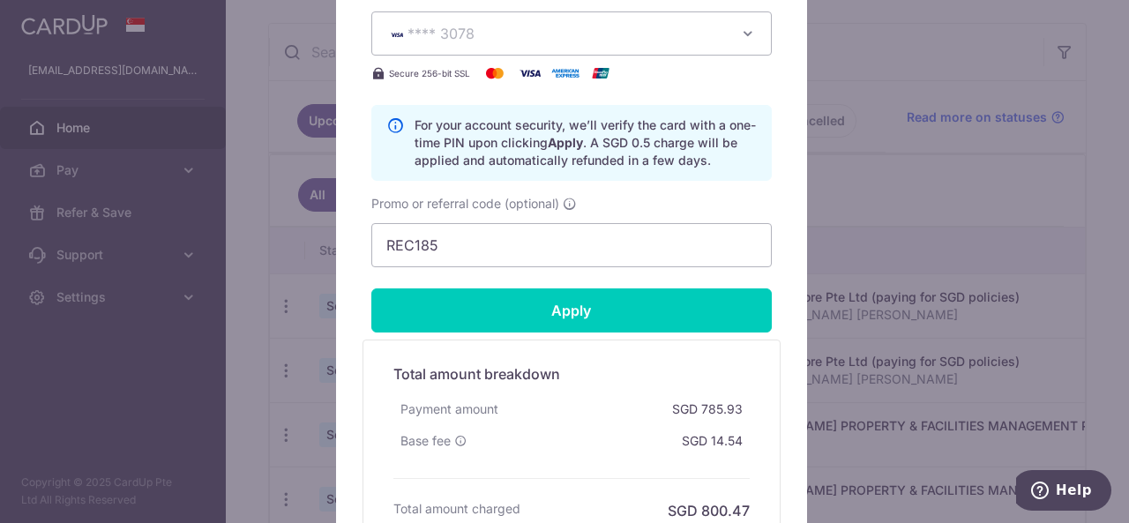
scroll to position [861, 0]
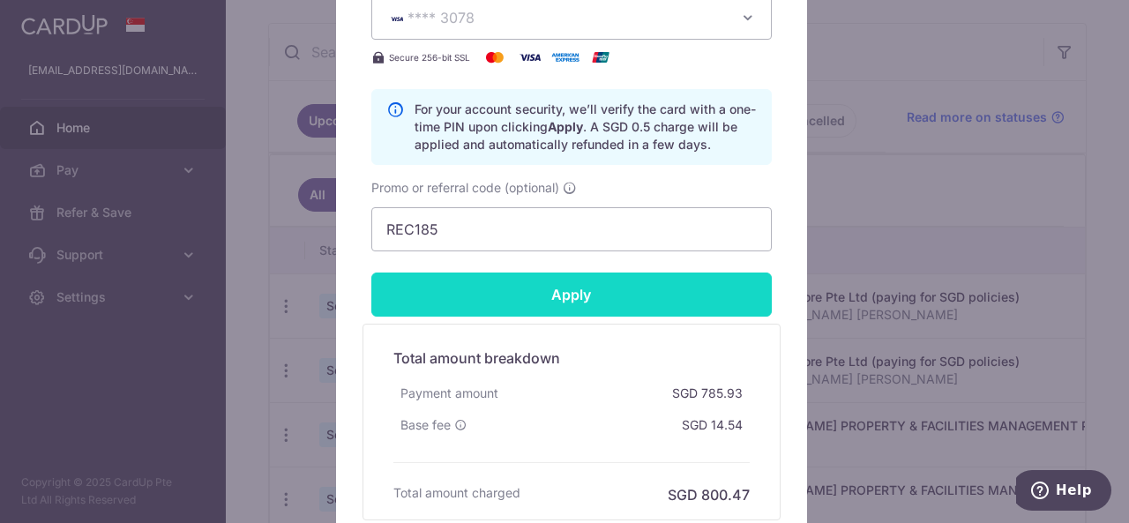
click at [498, 306] on input "Apply" at bounding box center [571, 294] width 400 height 44
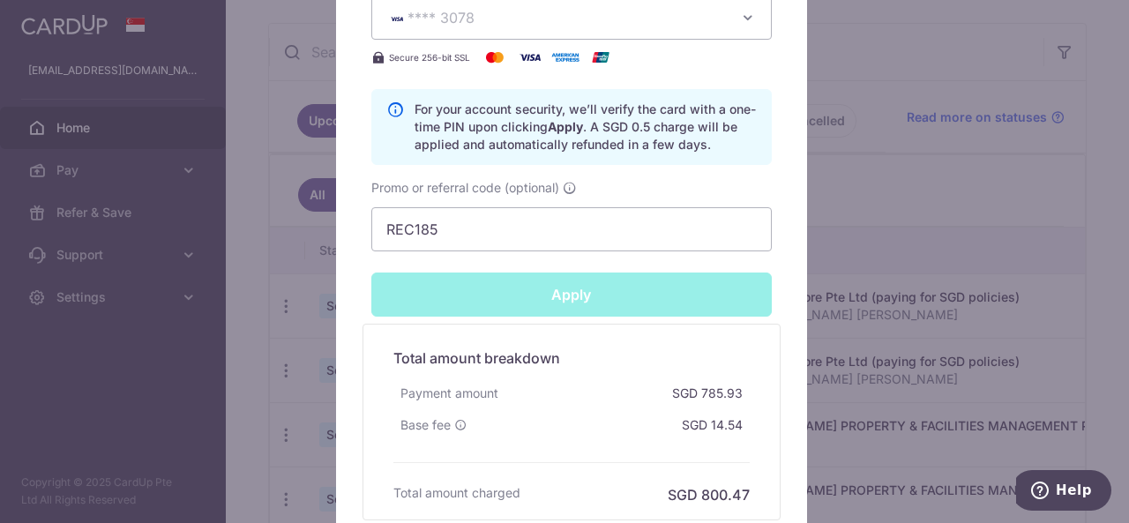
type input "Successfully Applied"
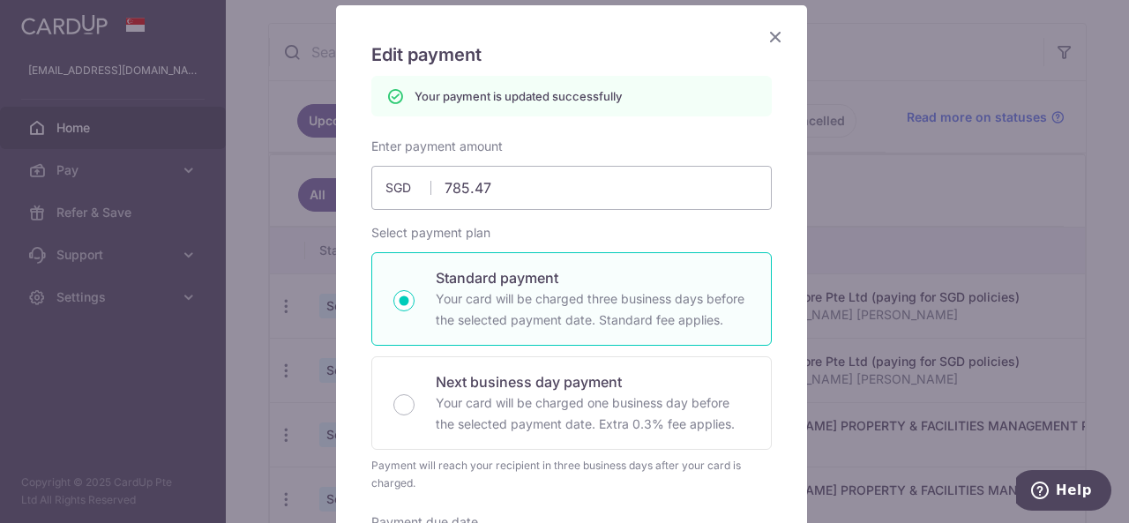
scroll to position [90, 0]
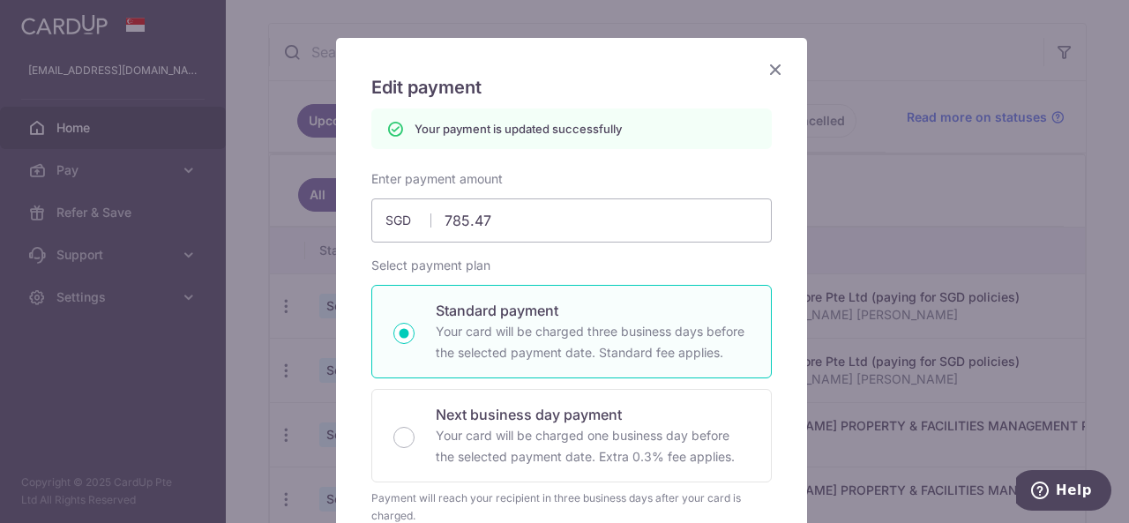
click at [771, 78] on icon "Close" at bounding box center [774, 69] width 21 height 22
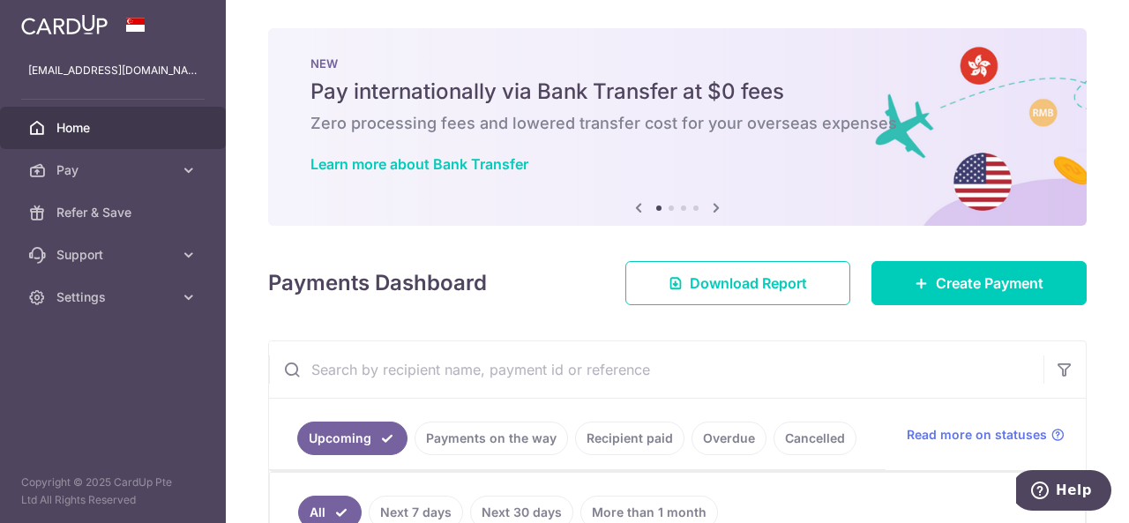
click at [477, 295] on h4 "Payments Dashboard" at bounding box center [377, 283] width 219 height 32
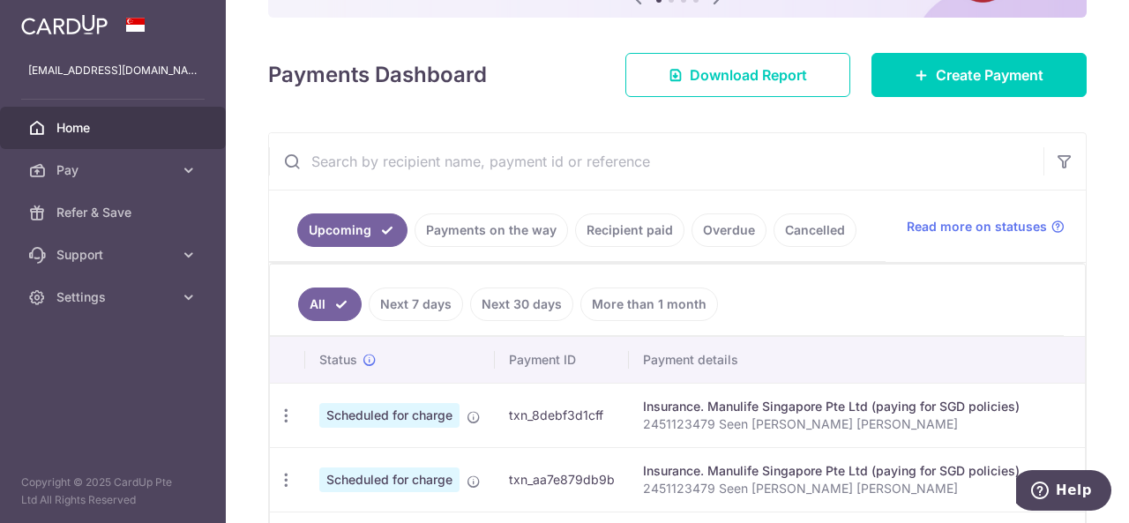
scroll to position [353, 0]
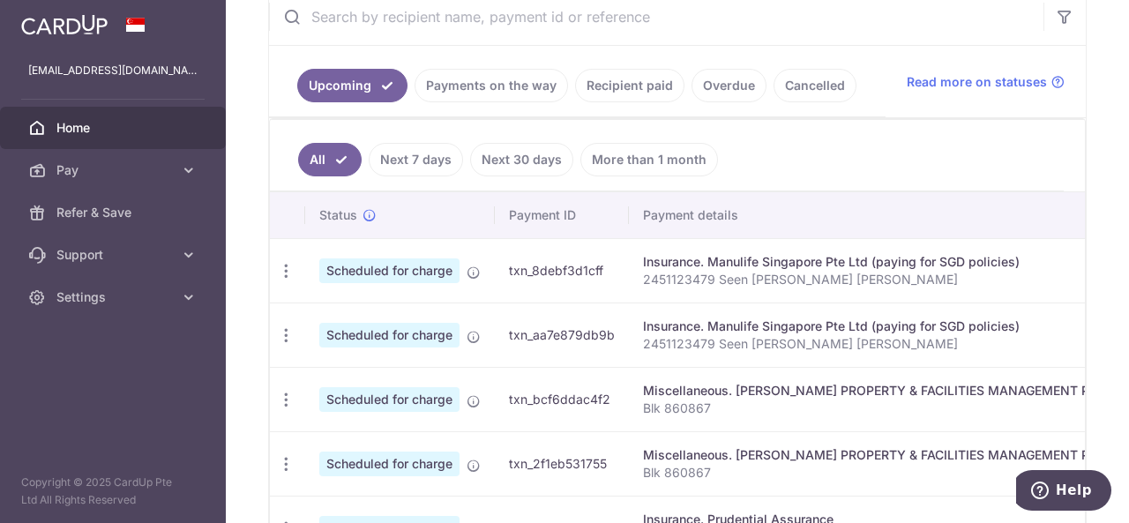
click at [554, 294] on td "txn_8debf3d1cff" at bounding box center [562, 270] width 134 height 64
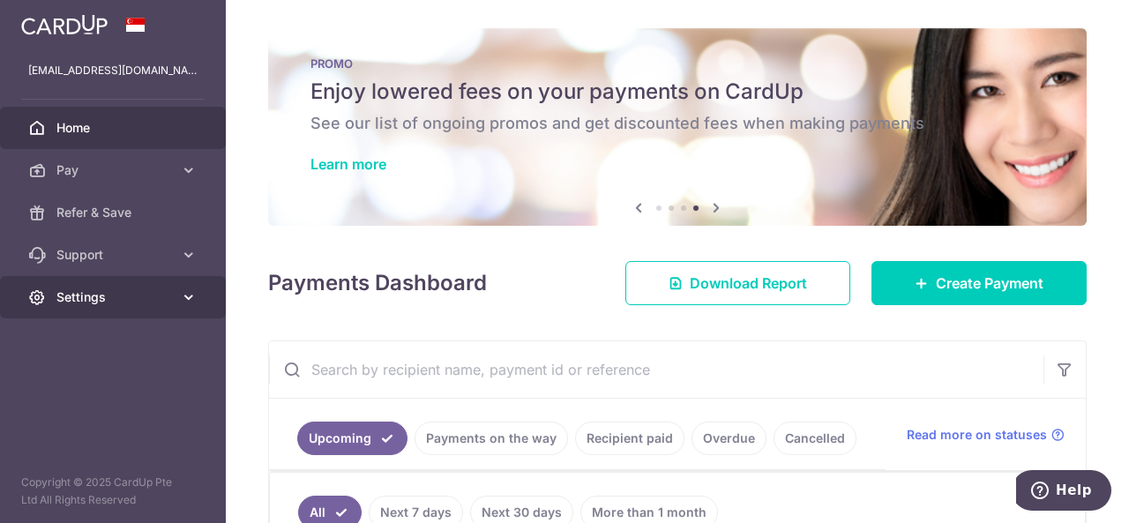
click at [78, 304] on span "Settings" at bounding box center [114, 297] width 116 height 18
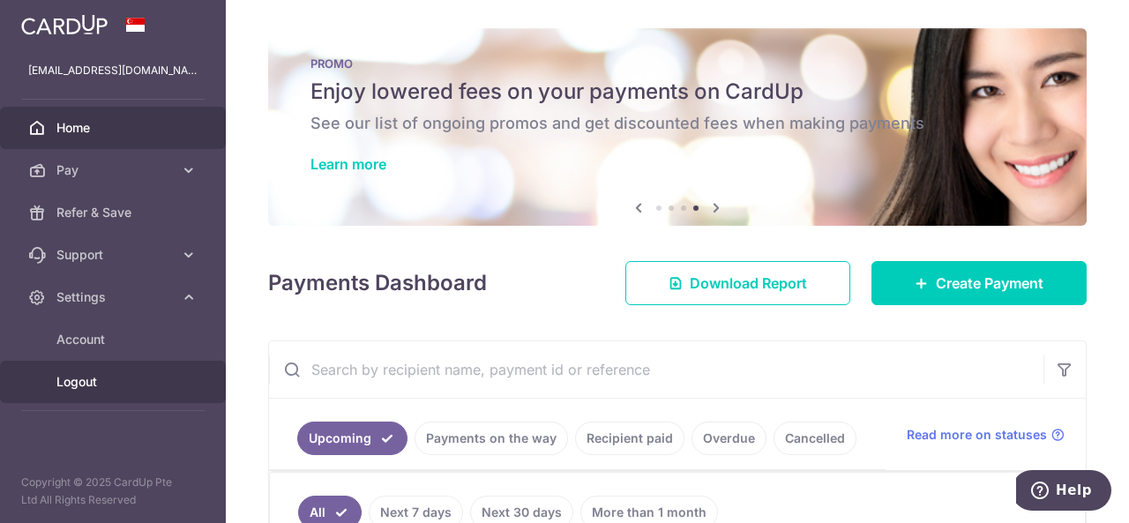
click at [79, 385] on span "Logout" at bounding box center [114, 382] width 116 height 18
